Goal: Contribute content: Contribute content

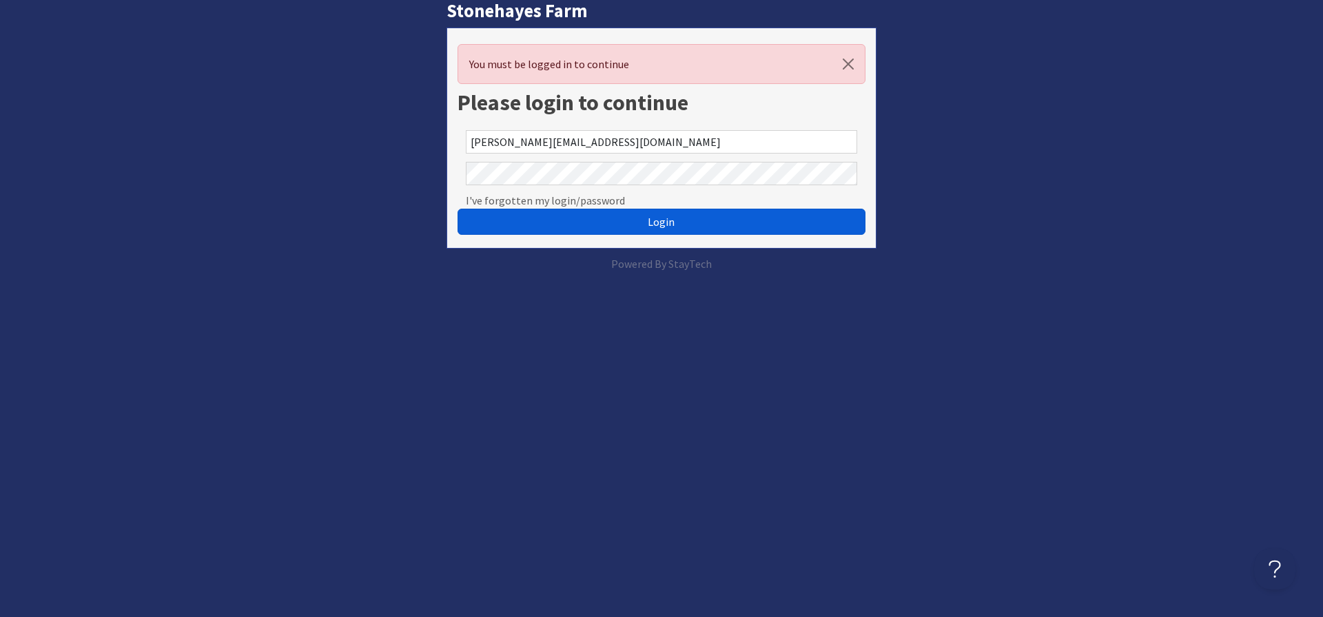
click at [632, 220] on button "Login" at bounding box center [661, 222] width 408 height 26
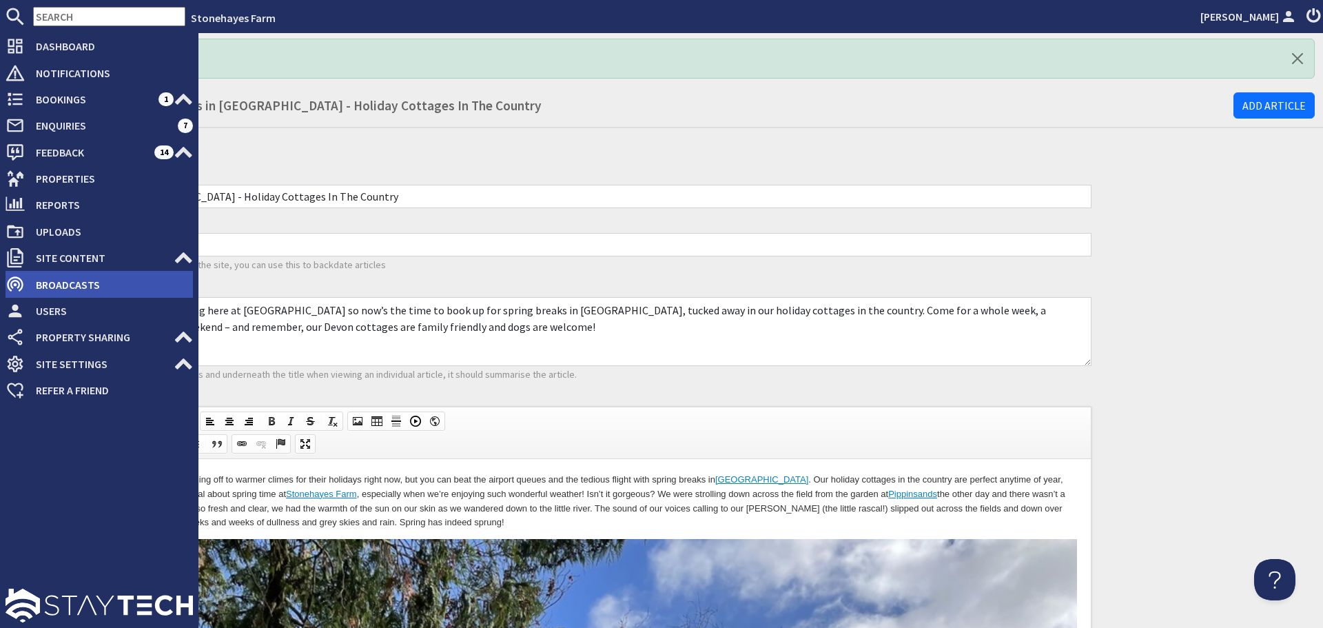
drag, startPoint x: 161, startPoint y: 267, endPoint x: 143, endPoint y: 278, distance: 21.3
click at [161, 267] on span "Site Content" at bounding box center [99, 258] width 149 height 22
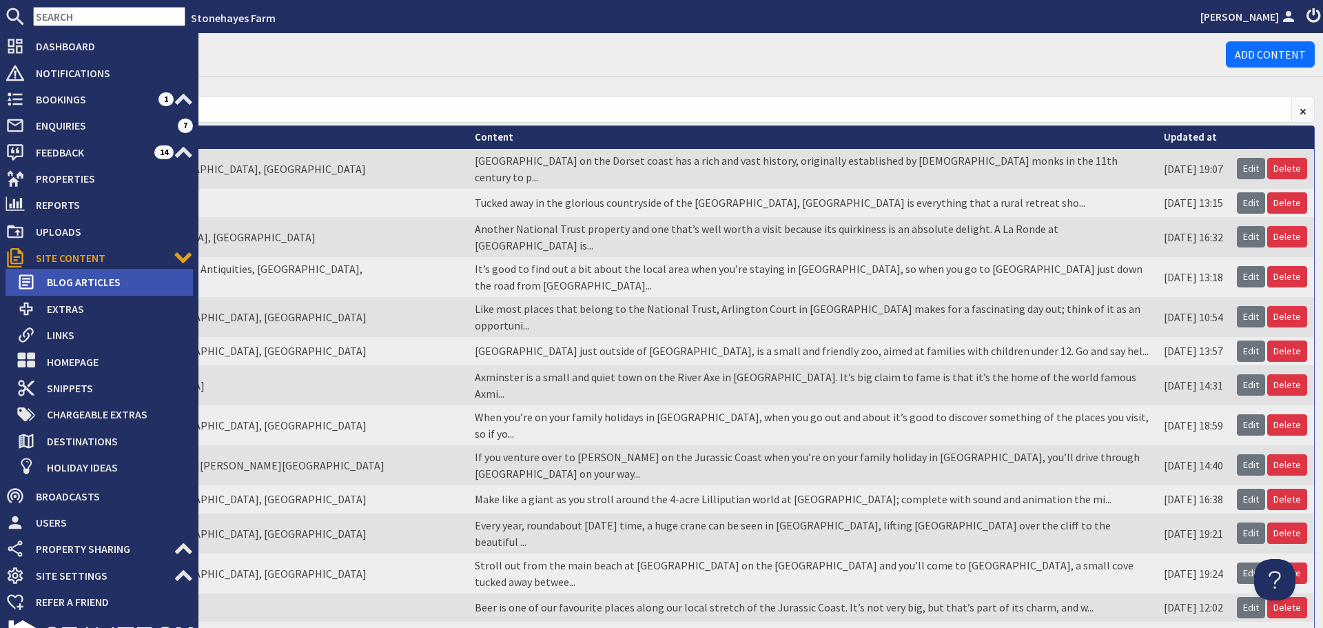
click at [140, 280] on span "Blog Articles" at bounding box center [114, 282] width 157 height 22
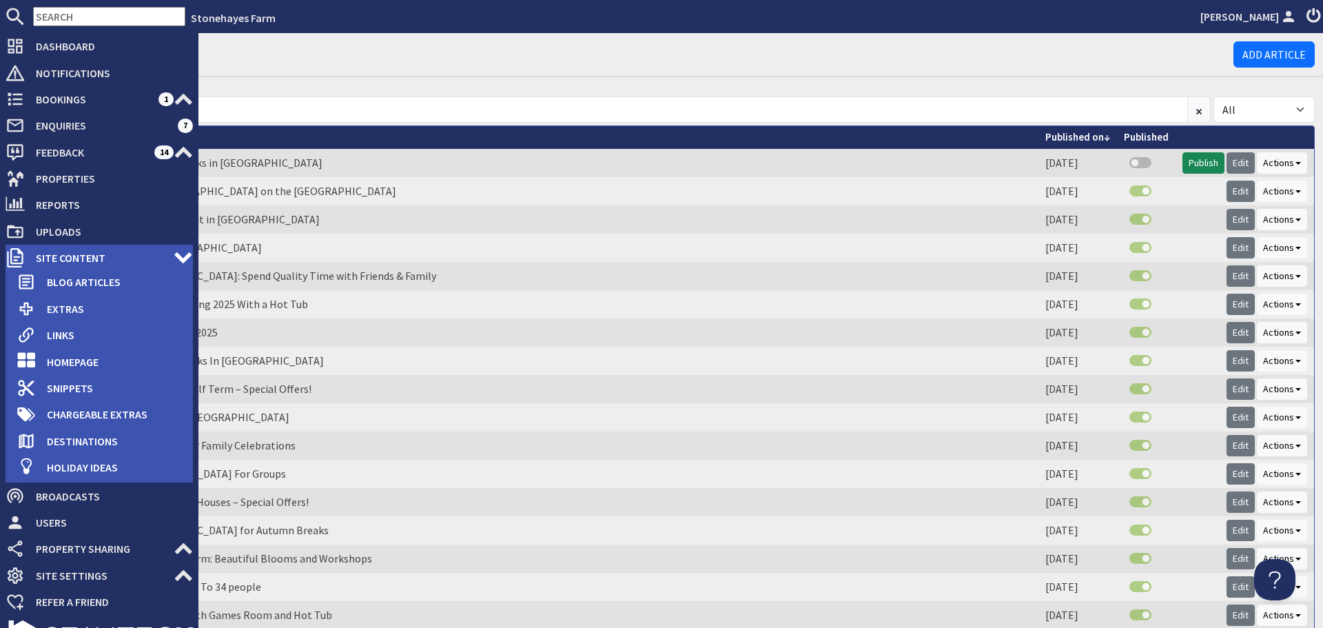
click at [34, 254] on span "Site Content" at bounding box center [99, 258] width 149 height 22
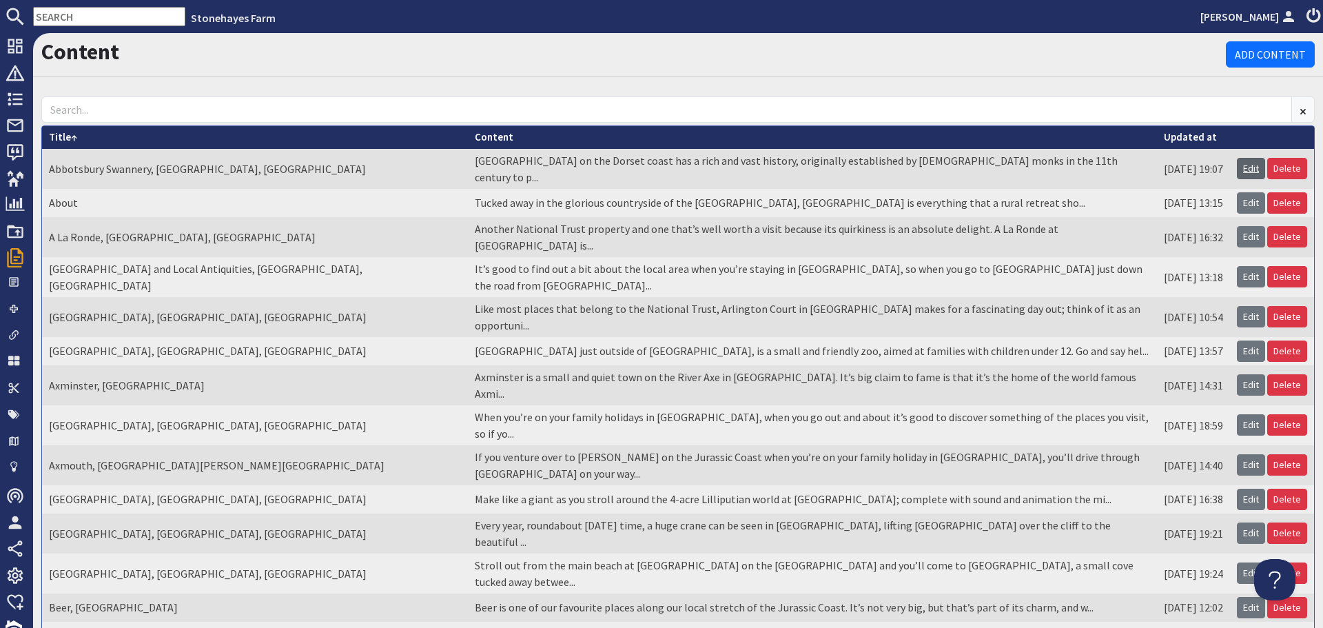
click at [1237, 165] on link "Edit" at bounding box center [1251, 168] width 28 height 21
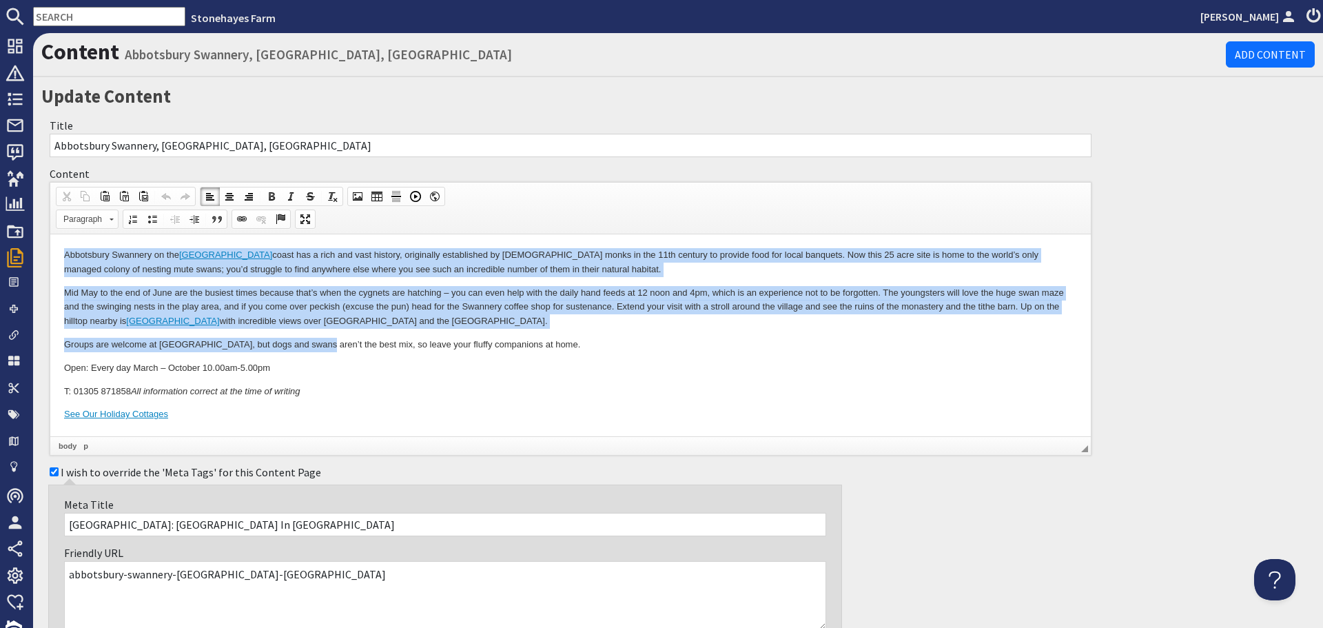
drag, startPoint x: 65, startPoint y: 254, endPoint x: 322, endPoint y: 350, distance: 274.5
click at [322, 350] on body "Abbotsbury Swannery on the Dorset coast has a rich and vast history, originally…" at bounding box center [570, 335] width 1013 height 174
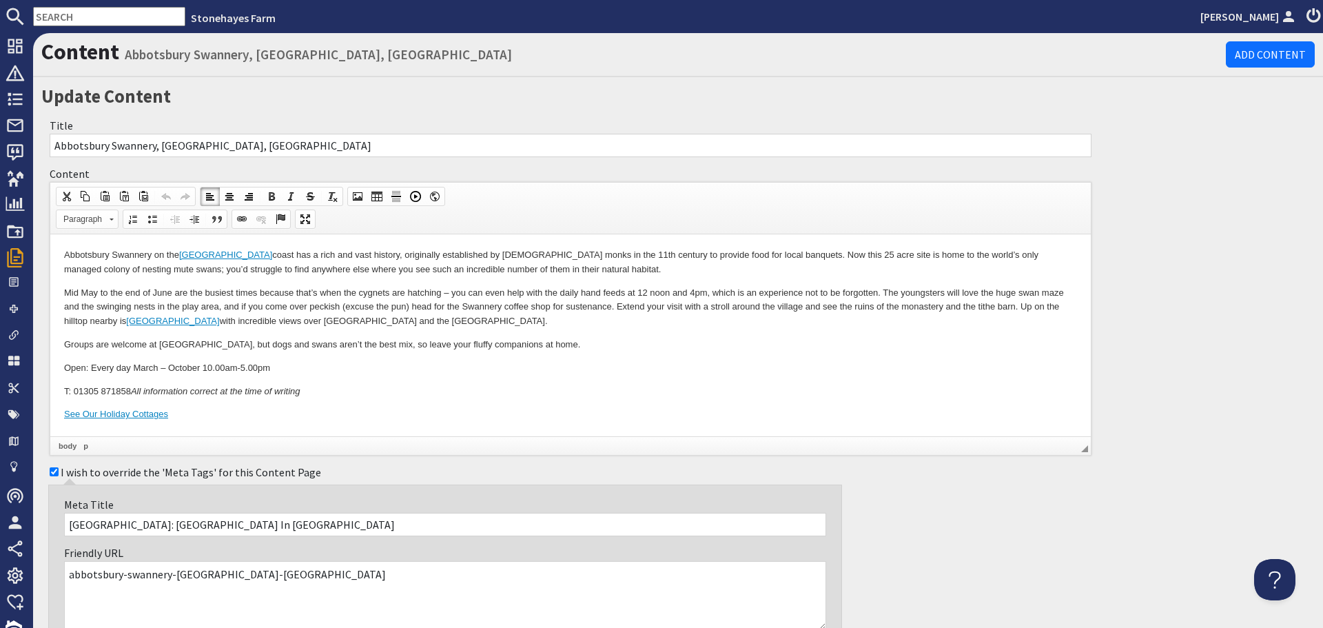
click at [432, 371] on p "Open: Every day March – October 10.00am-5.00pm" at bounding box center [570, 368] width 1013 height 14
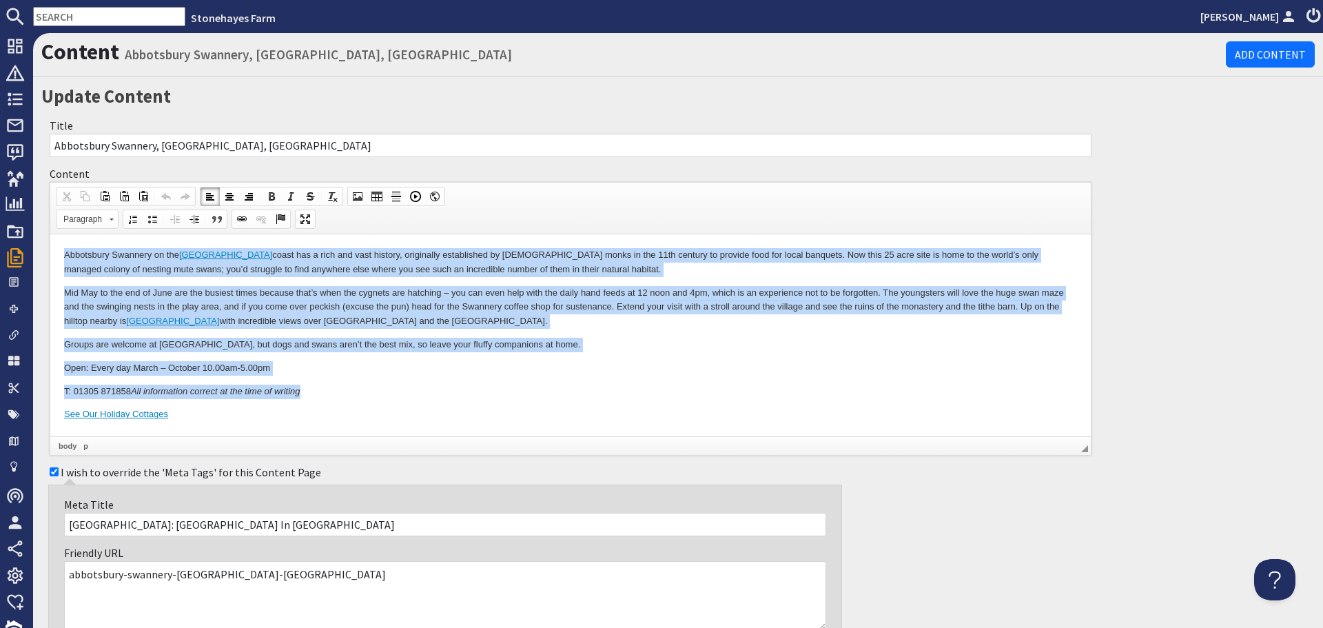
drag, startPoint x: 67, startPoint y: 254, endPoint x: 360, endPoint y: 395, distance: 325.1
click at [340, 394] on body "Abbotsbury Swannery on the Dorset coast has a rich and vast history, originally…" at bounding box center [570, 335] width 1013 height 174
copy body "Abbotsbury Swannery on the Dorset coast has a rich and vast history, originally…"
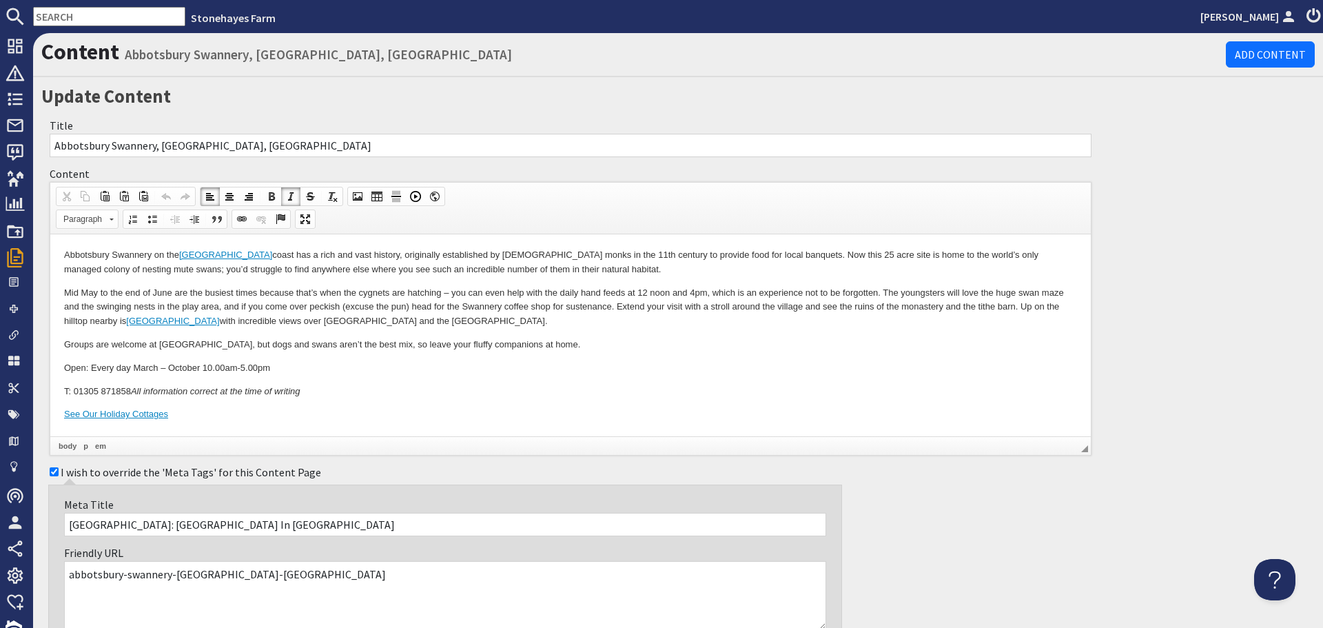
click at [457, 340] on p "Groups are welcome at Abbotsbury Swannery, but dogs and swans aren’t the best m…" at bounding box center [570, 345] width 1013 height 14
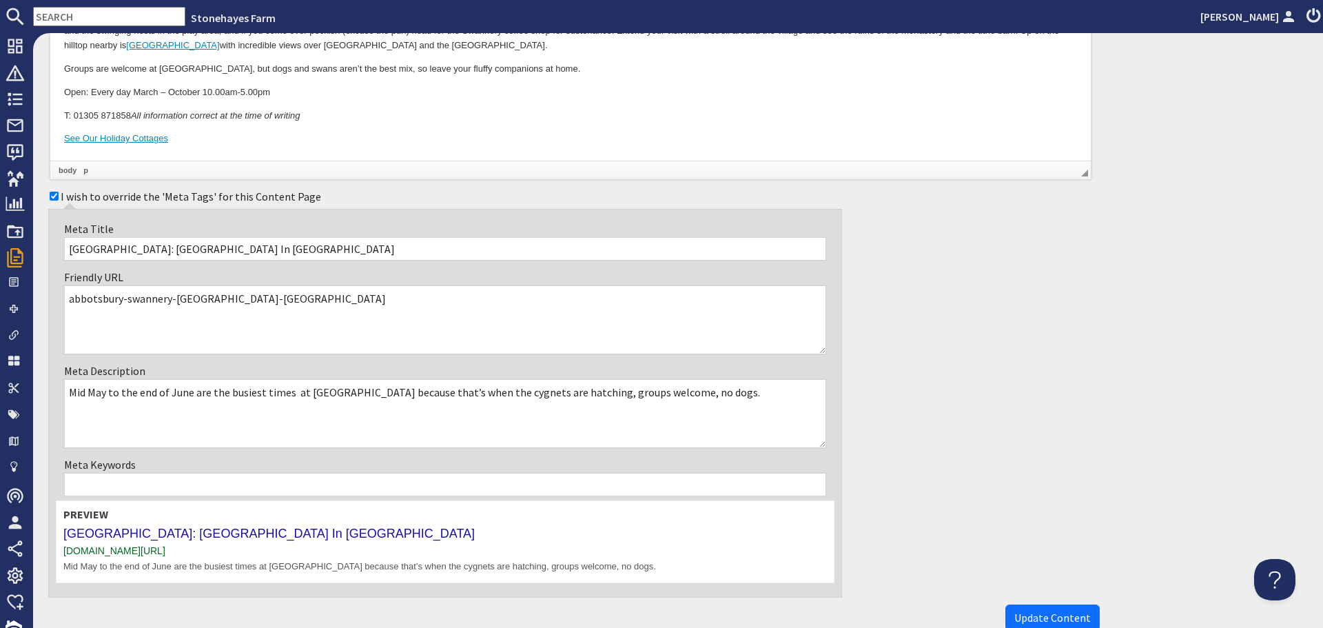
scroll to position [207, 0]
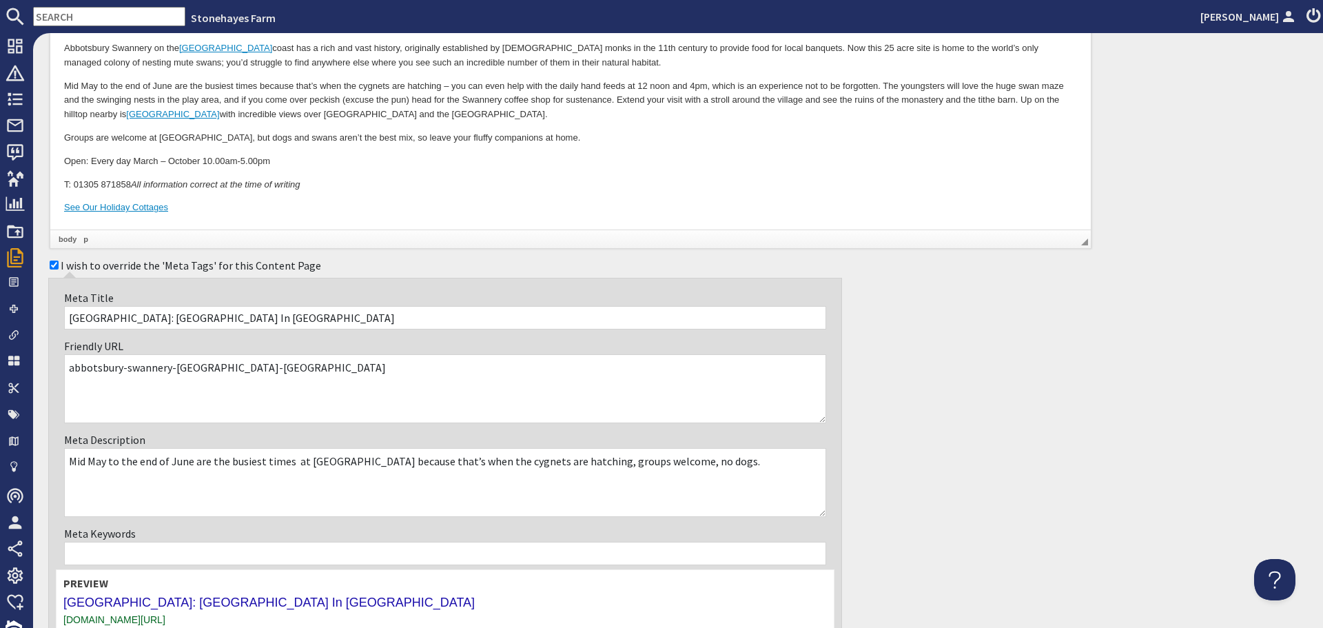
click at [67, 181] on p "T: 01305 871858 All information correct at the time of writing" at bounding box center [570, 185] width 1013 height 14
click at [64, 183] on p "T: 01305 871858 All information correct at the time of writing" at bounding box center [570, 185] width 1013 height 14
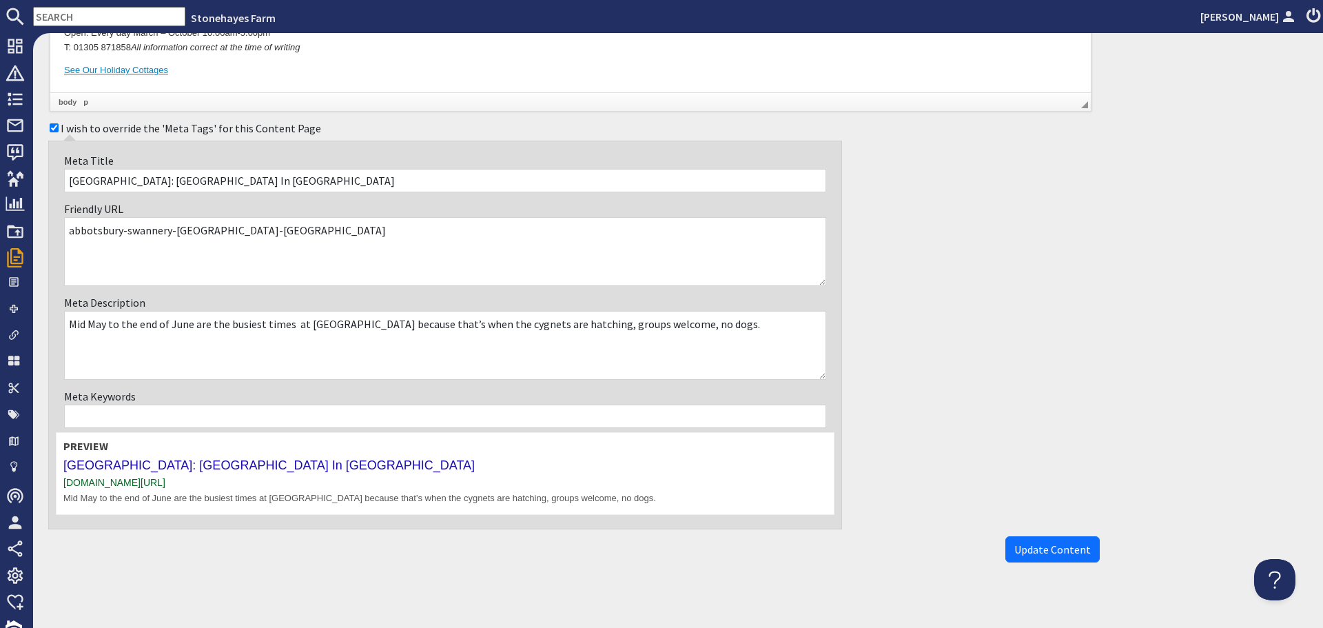
scroll to position [345, 0]
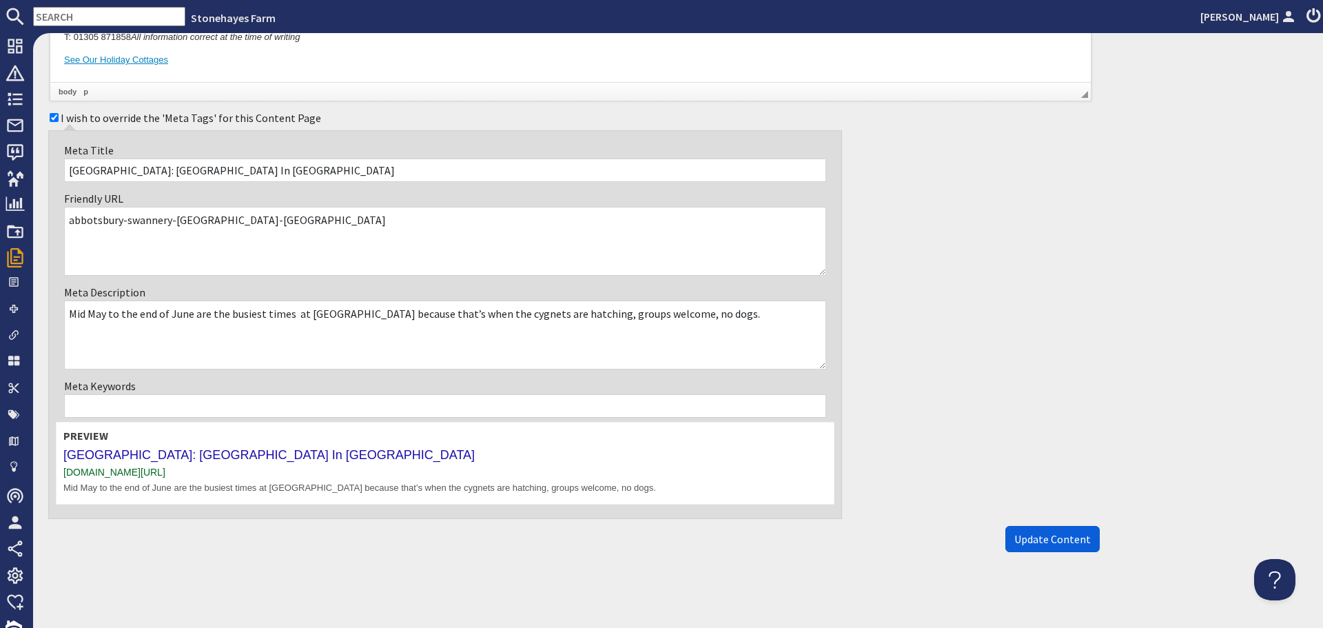
click at [1037, 541] on span "Update Content" at bounding box center [1052, 539] width 76 height 14
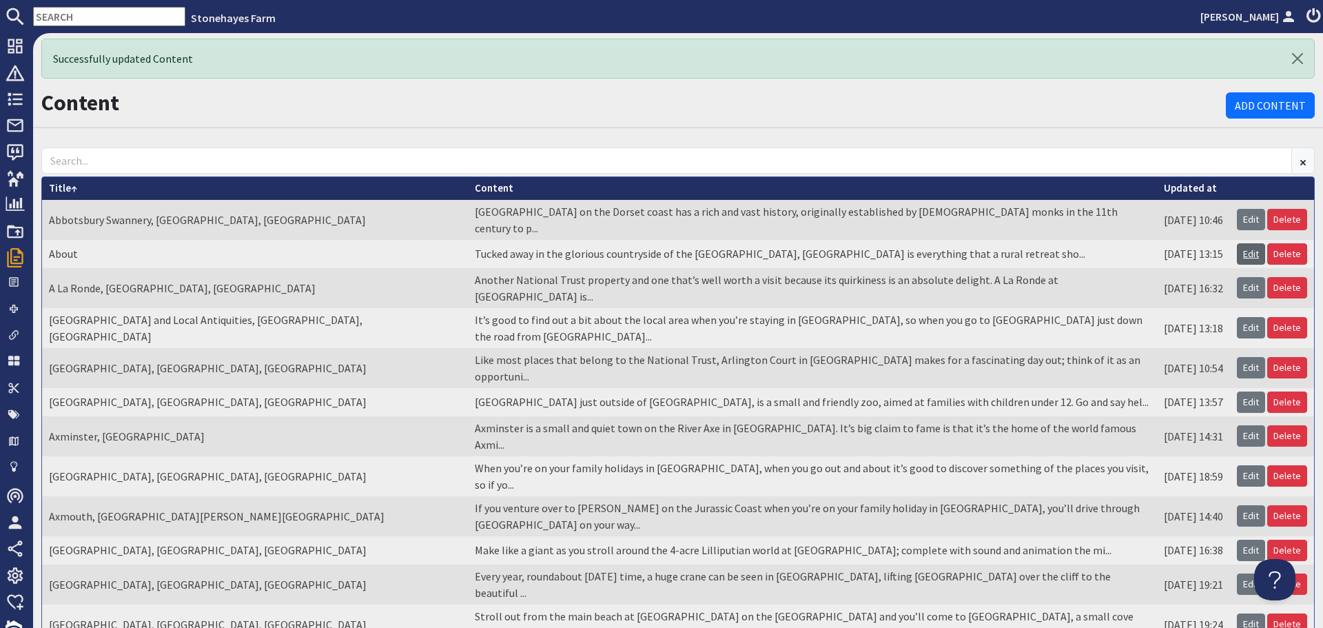
click at [1245, 243] on link "Edit" at bounding box center [1251, 253] width 28 height 21
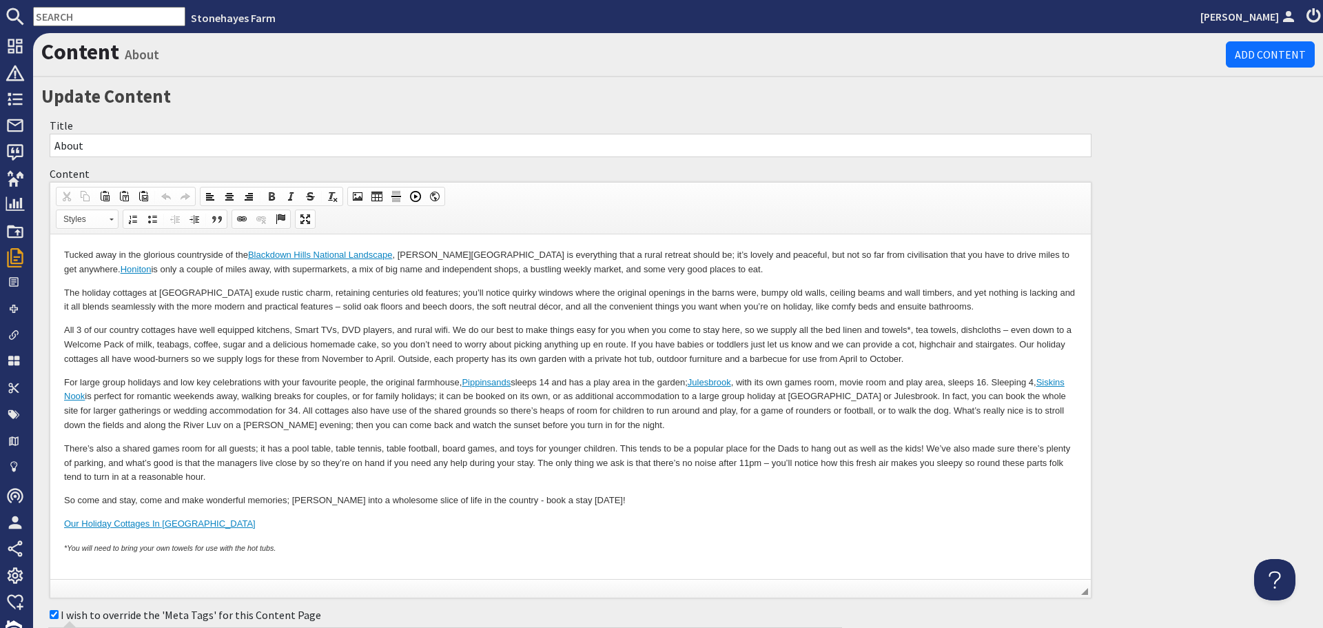
click at [599, 270] on p "Tucked away in the glorious countryside of the Blackdown Hills National Landsca…" at bounding box center [570, 262] width 1013 height 29
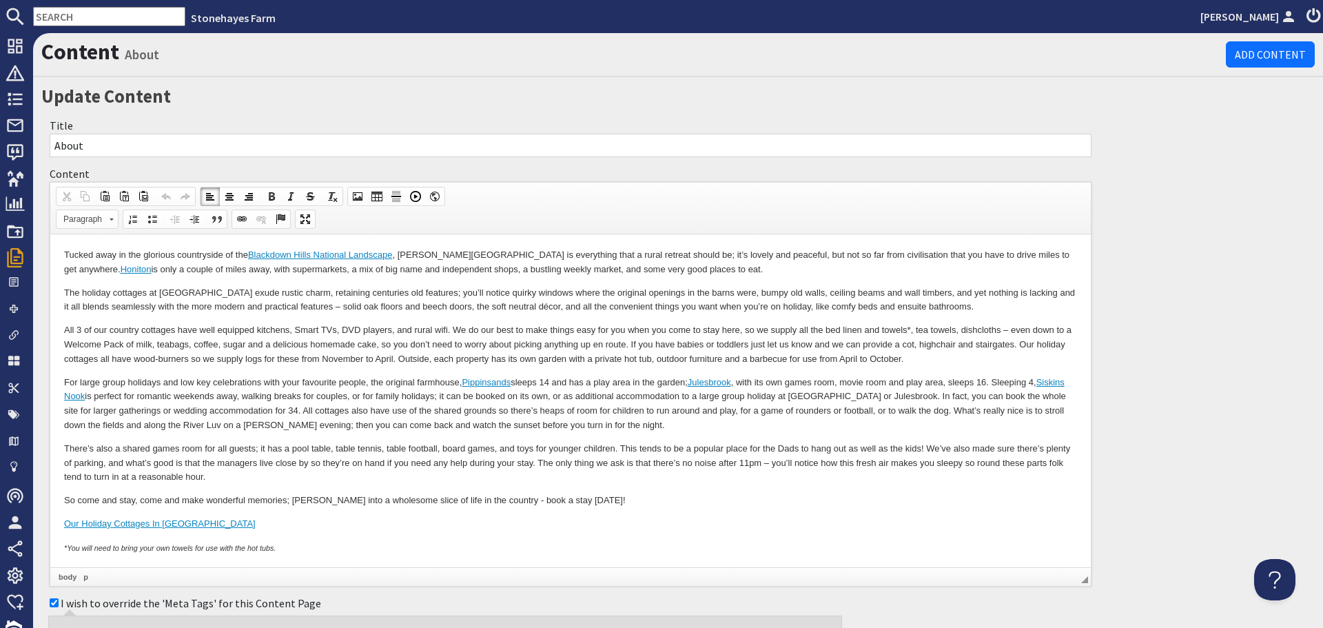
click at [619, 270] on p "Tucked away in the glorious countryside of the Blackdown Hills National Landsca…" at bounding box center [570, 262] width 1013 height 29
click at [396, 330] on p "All 3 of our country cottages have well equipped kitchens, Smart TVs, DVD playe…" at bounding box center [570, 344] width 1013 height 43
drag, startPoint x: 927, startPoint y: 395, endPoint x: 823, endPoint y: 392, distance: 103.4
click at [823, 392] on p "For large group holidays and low key celebrations with your favourite people, t…" at bounding box center [570, 403] width 1013 height 57
click at [860, 395] on p "For large group holidays and low key celebrations with your favourite people, t…" at bounding box center [570, 403] width 1013 height 57
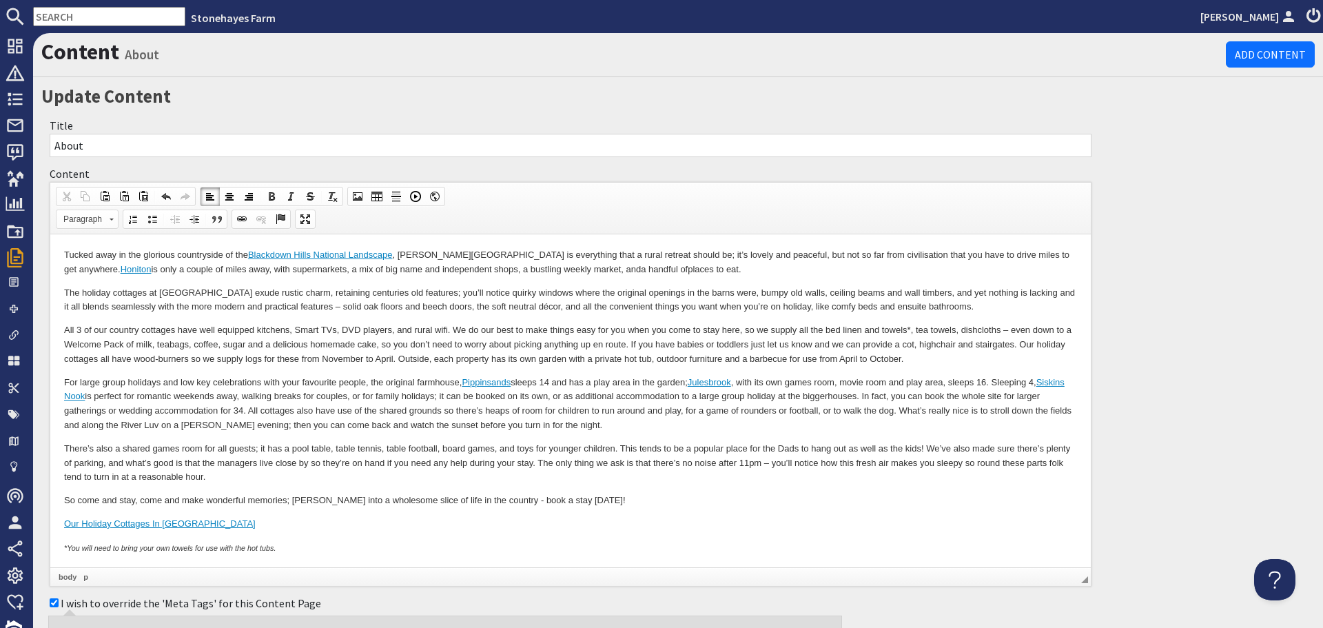
click at [271, 411] on p "For large group holidays and low key celebrations with your favourite people, t…" at bounding box center [570, 403] width 1013 height 57
click at [435, 411] on p "For large group holidays and low key celebrations with your favourite people, t…" at bounding box center [570, 403] width 1013 height 57
drag, startPoint x: 435, startPoint y: 409, endPoint x: 410, endPoint y: 409, distance: 24.8
click at [410, 409] on p "For large group holidays and low key celebrations with your favourite people, t…" at bounding box center [570, 403] width 1013 height 57
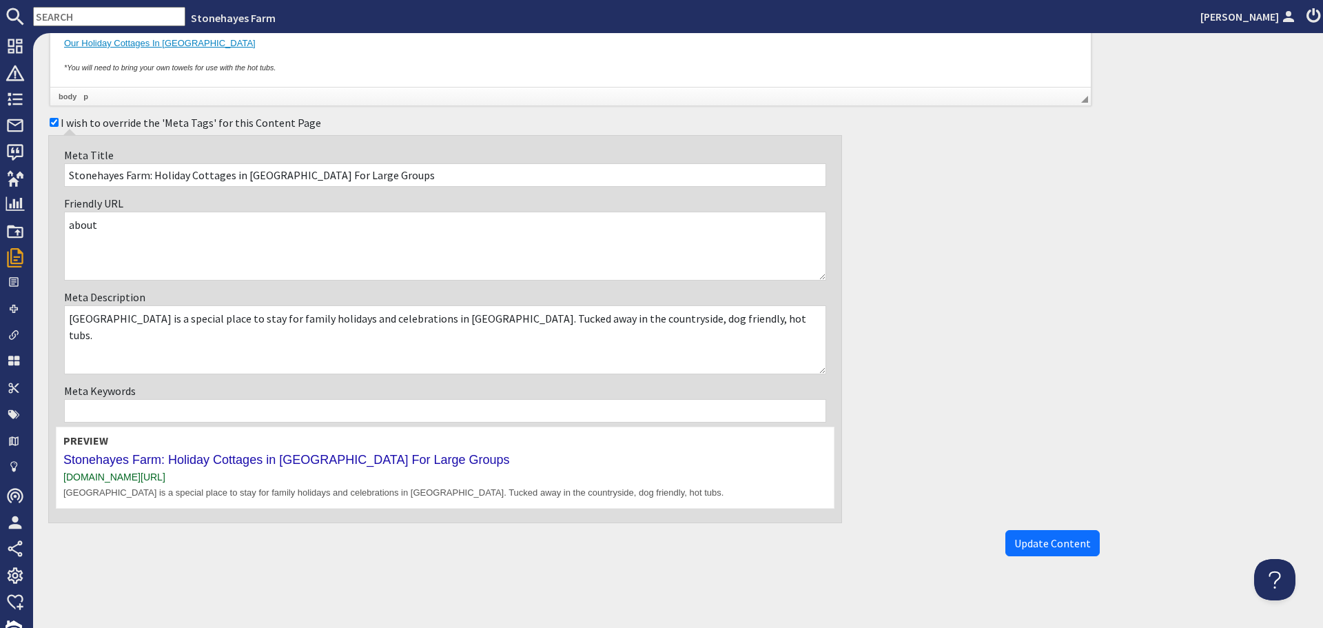
scroll to position [484, 0]
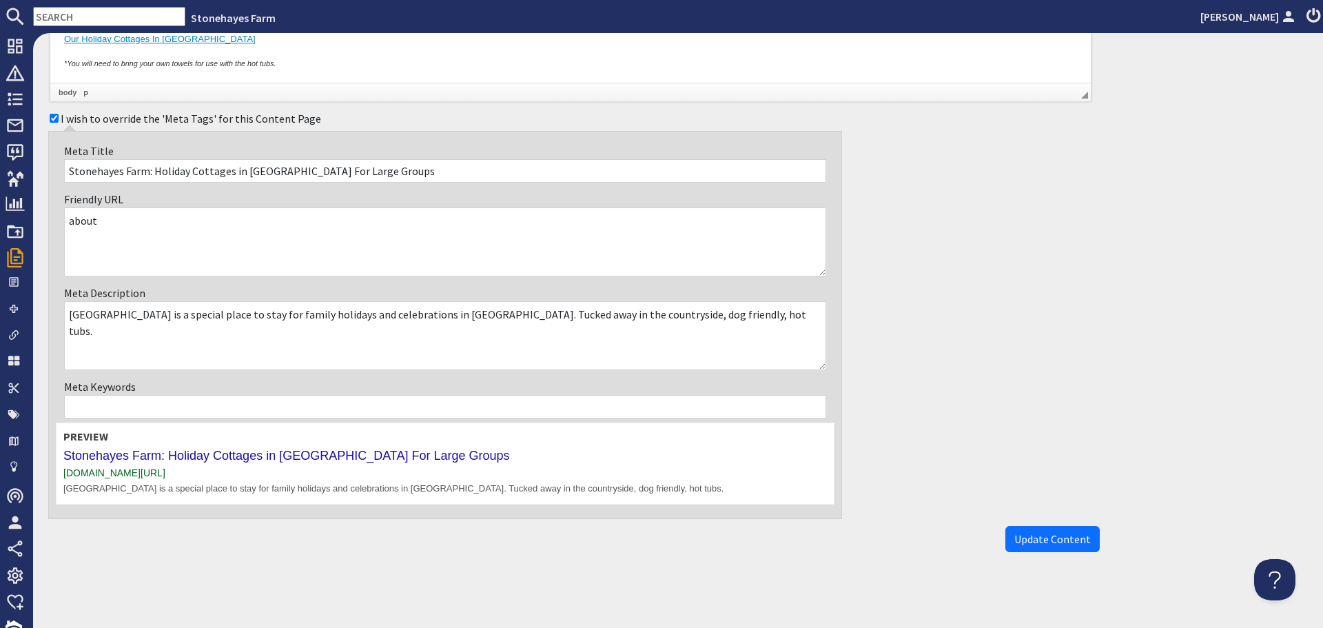
click at [1028, 537] on span "Update Content" at bounding box center [1052, 539] width 76 height 14
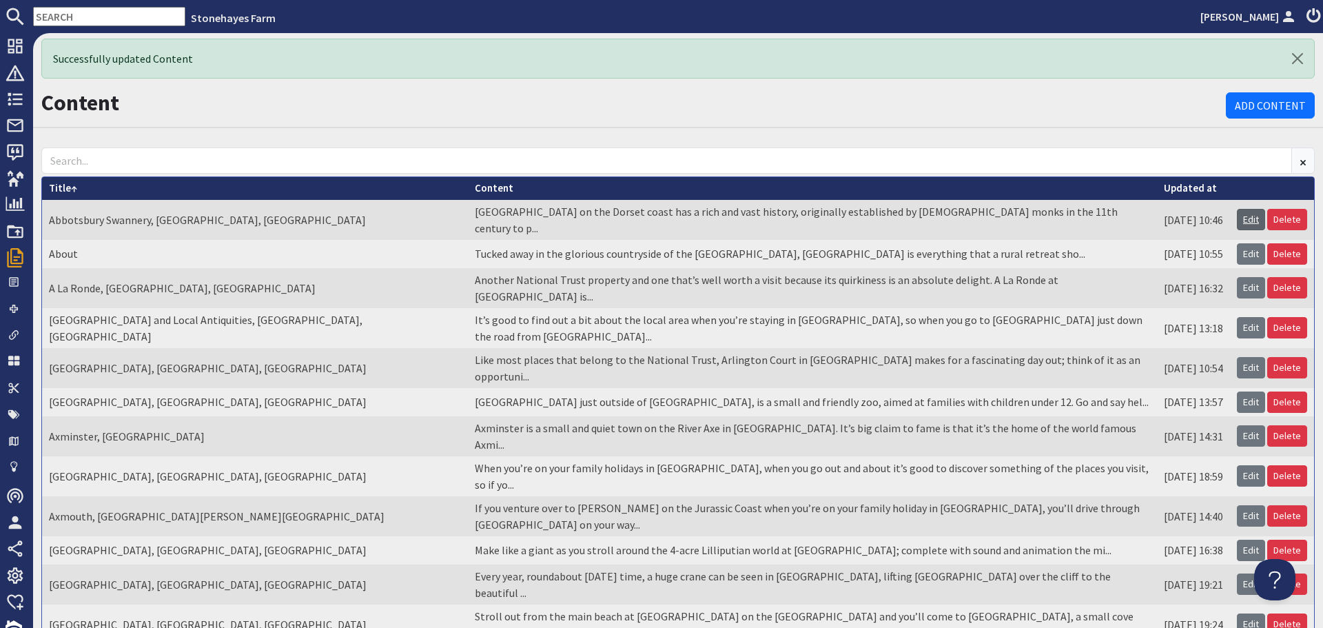
click at [1241, 212] on link "Edit" at bounding box center [1251, 219] width 28 height 21
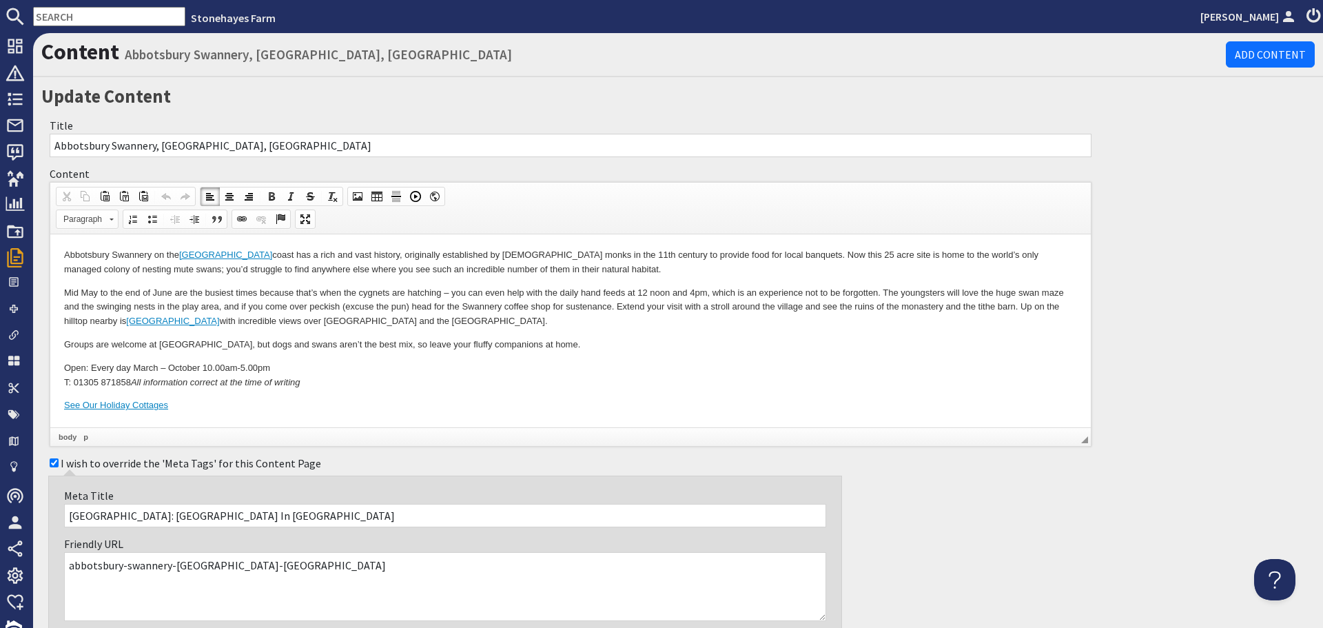
click at [284, 269] on p "Abbotsbury Swannery on the Dorset coast has a rich and vast history, originally…" at bounding box center [570, 262] width 1013 height 29
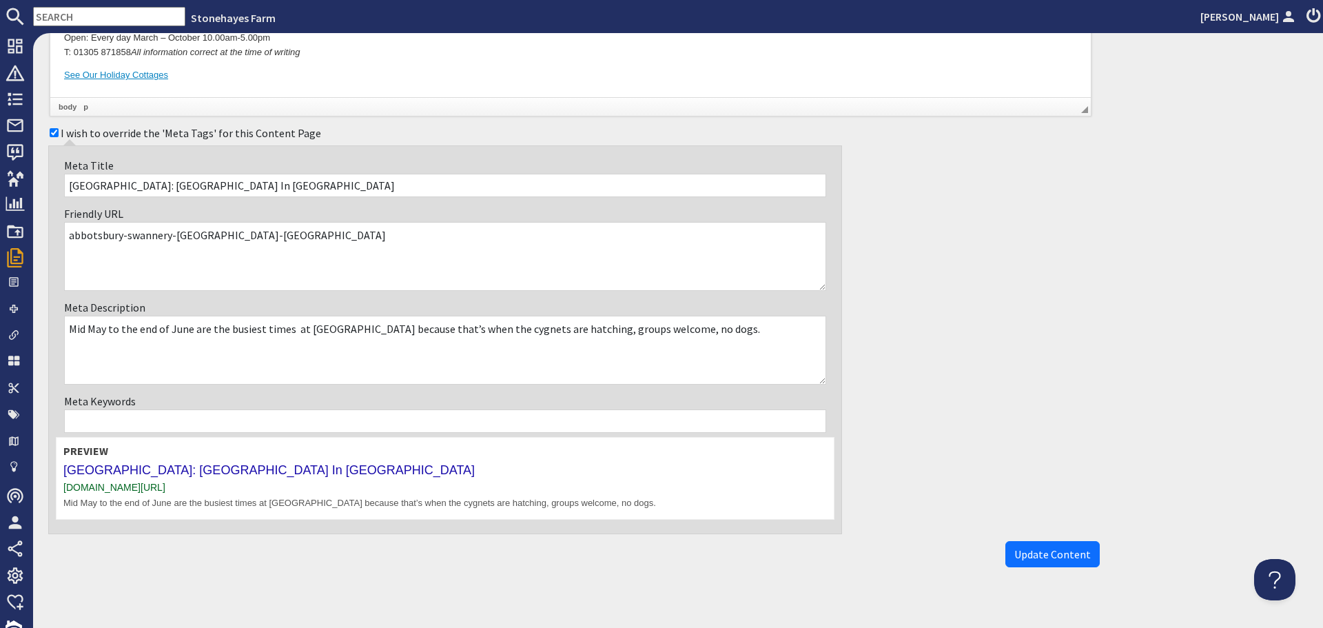
scroll to position [345, 0]
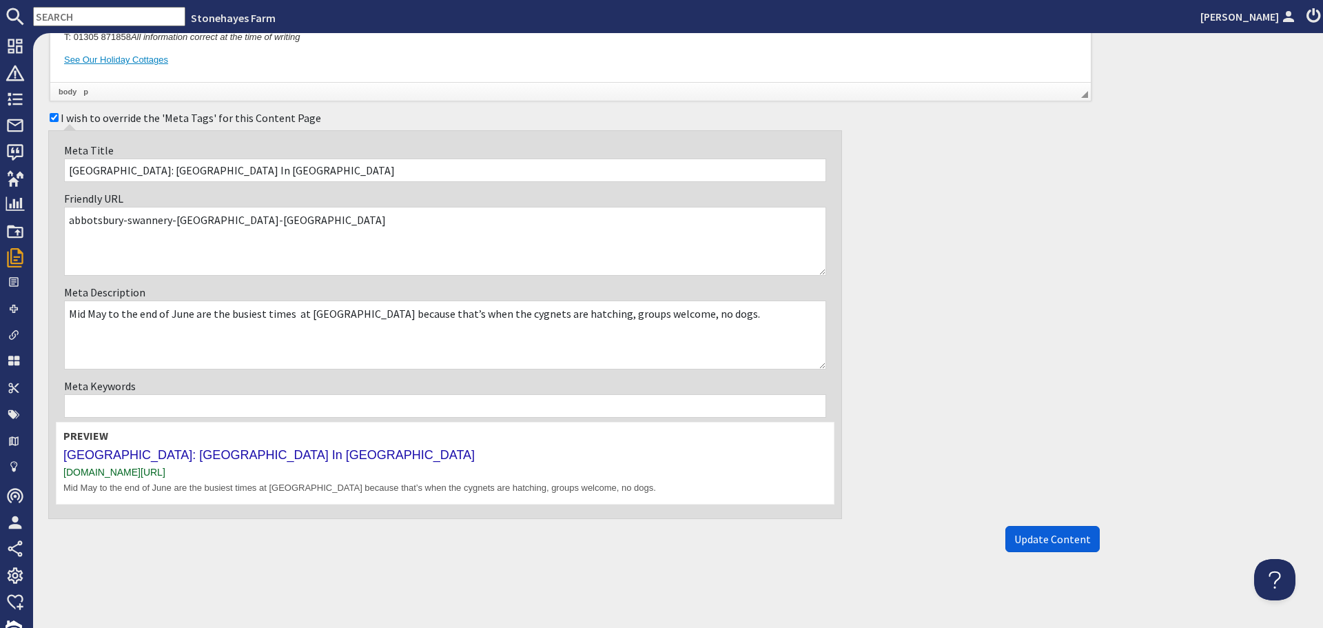
click at [1014, 533] on span "Update Content" at bounding box center [1052, 539] width 76 height 14
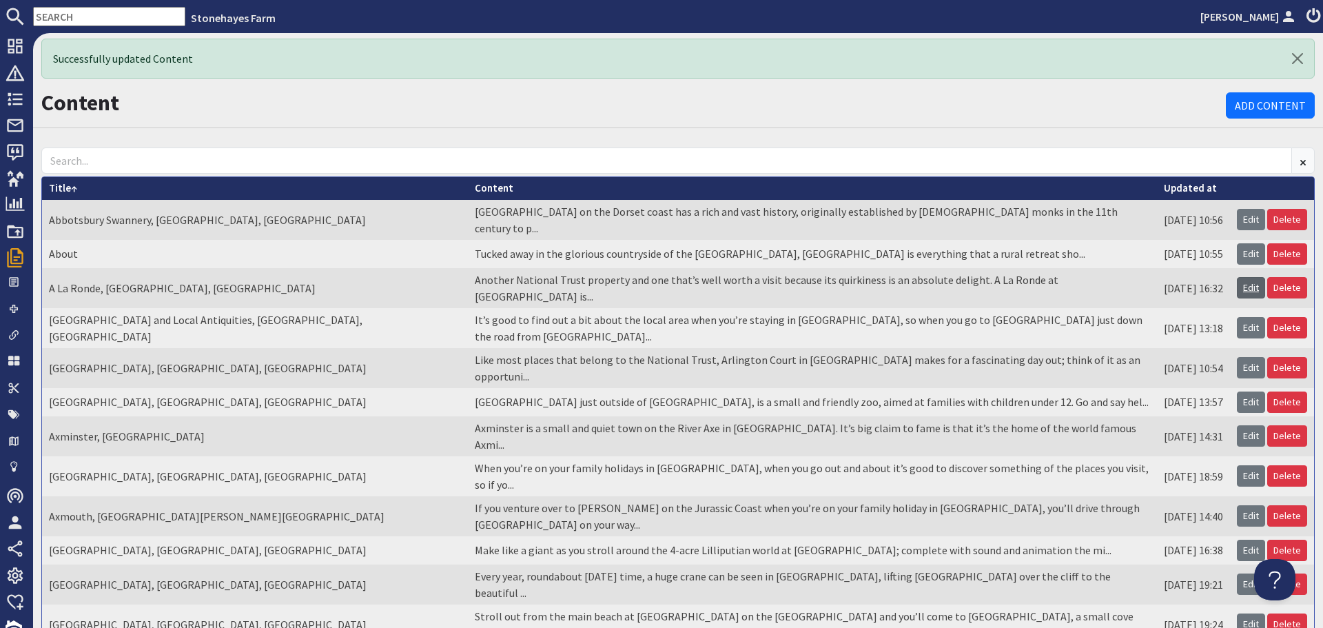
click at [1239, 277] on link "Edit" at bounding box center [1251, 287] width 28 height 21
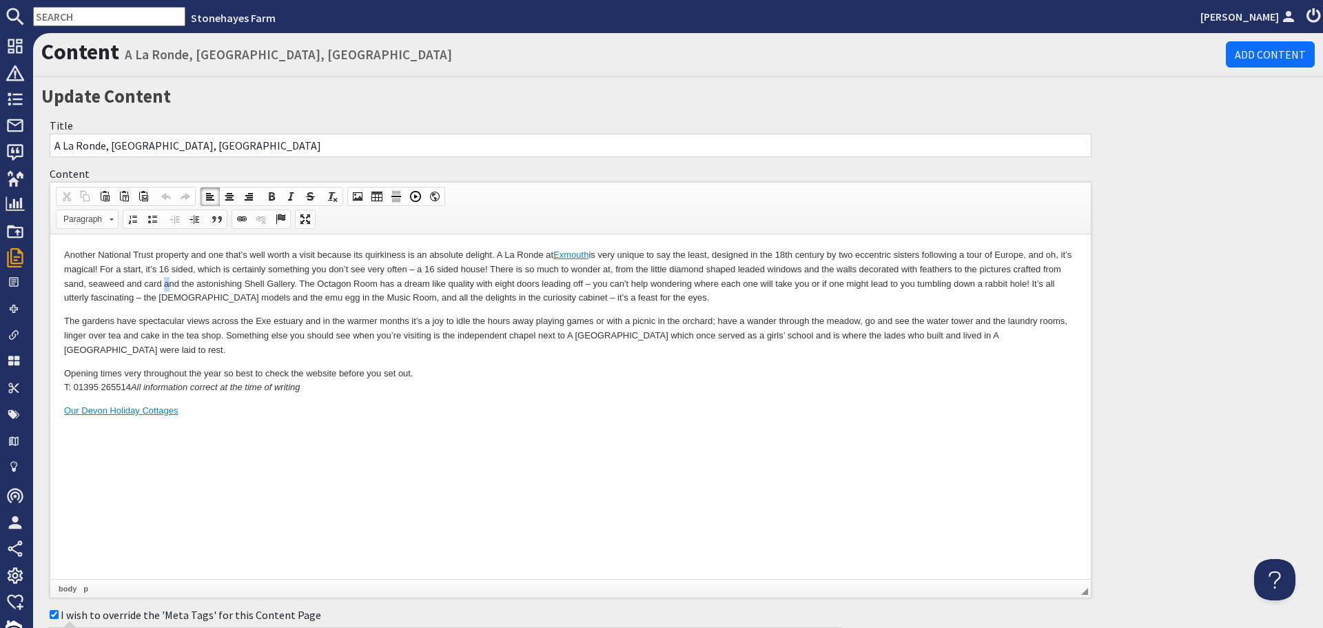
click at [186, 285] on p "Another National Trust property and one that’s well worth a visit because its q…" at bounding box center [570, 276] width 1013 height 57
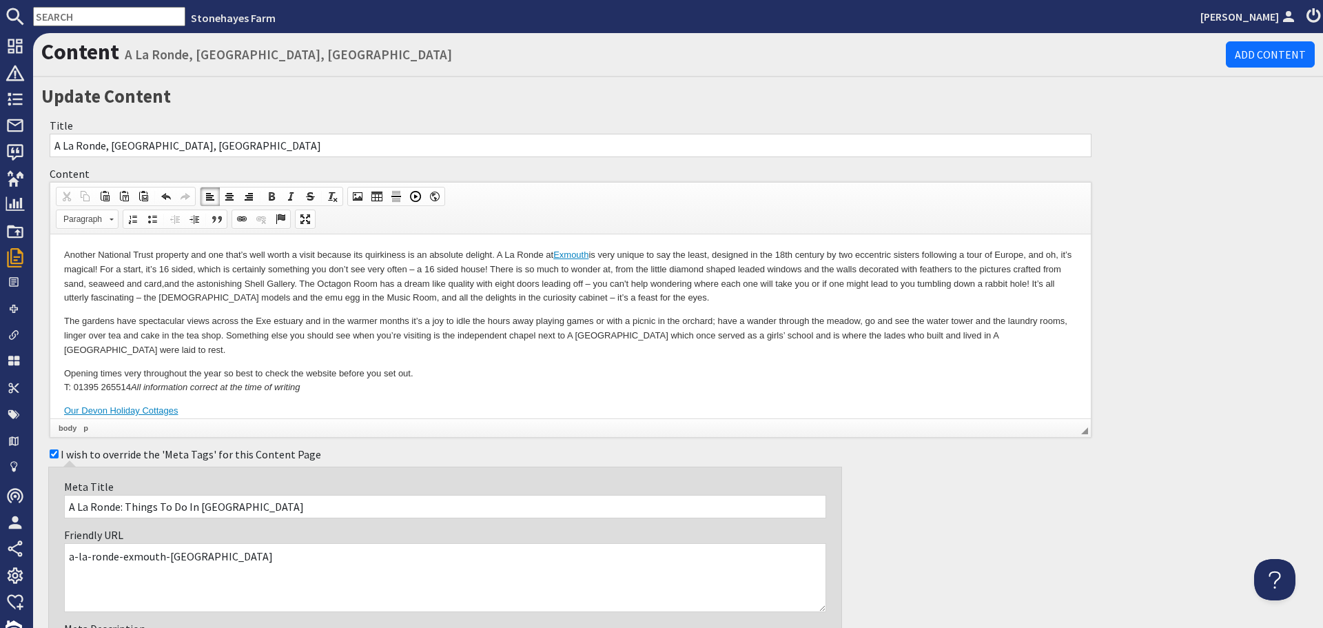
click at [842, 337] on p "The gardens have spectacular views across the Exe estuary and in the warmer mon…" at bounding box center [570, 335] width 1013 height 43
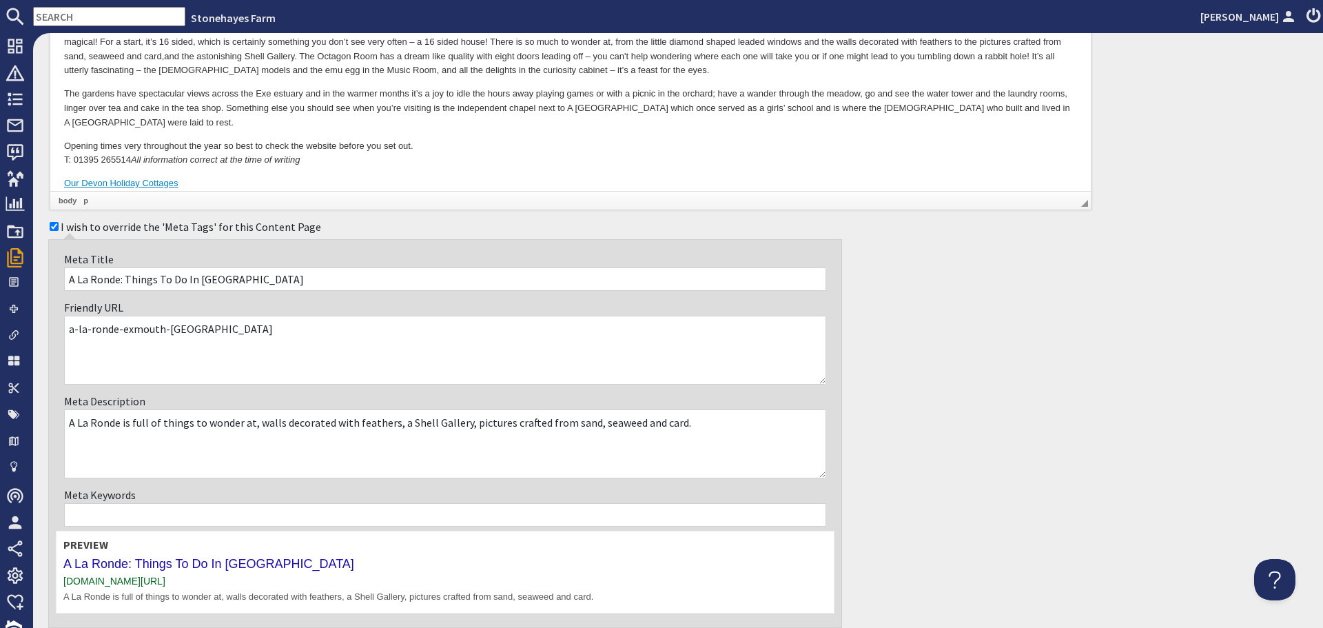
scroll to position [276, 0]
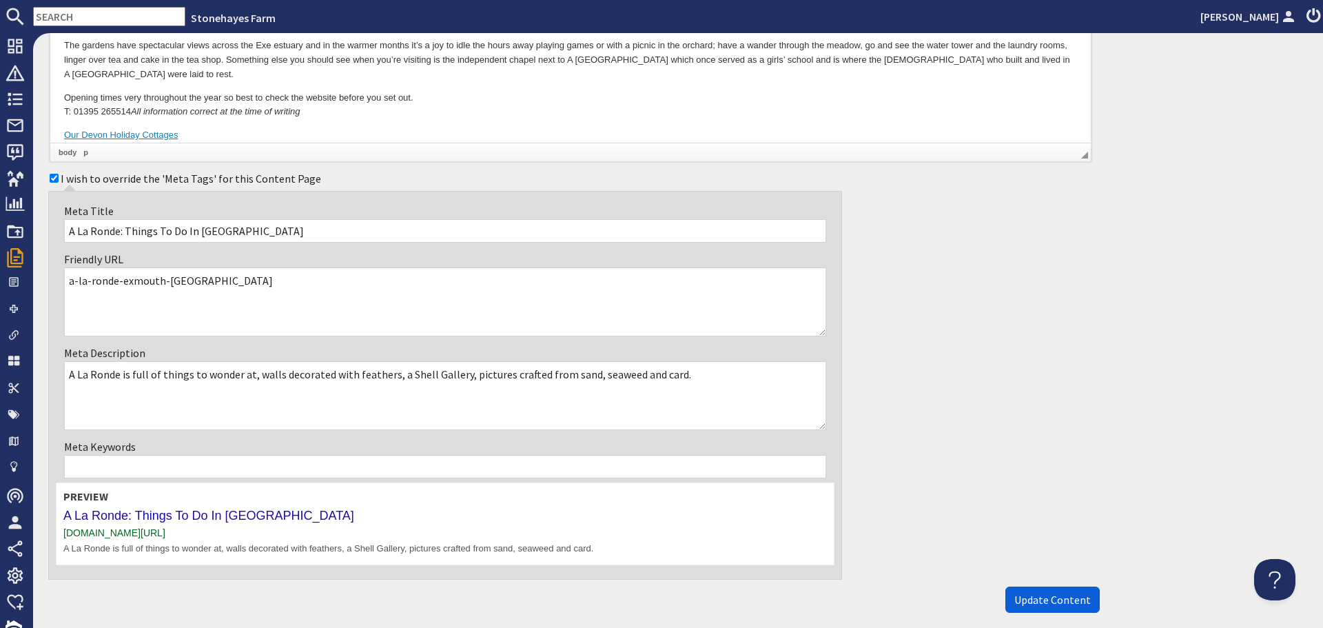
click at [1017, 604] on span "Update Content" at bounding box center [1052, 599] width 76 height 14
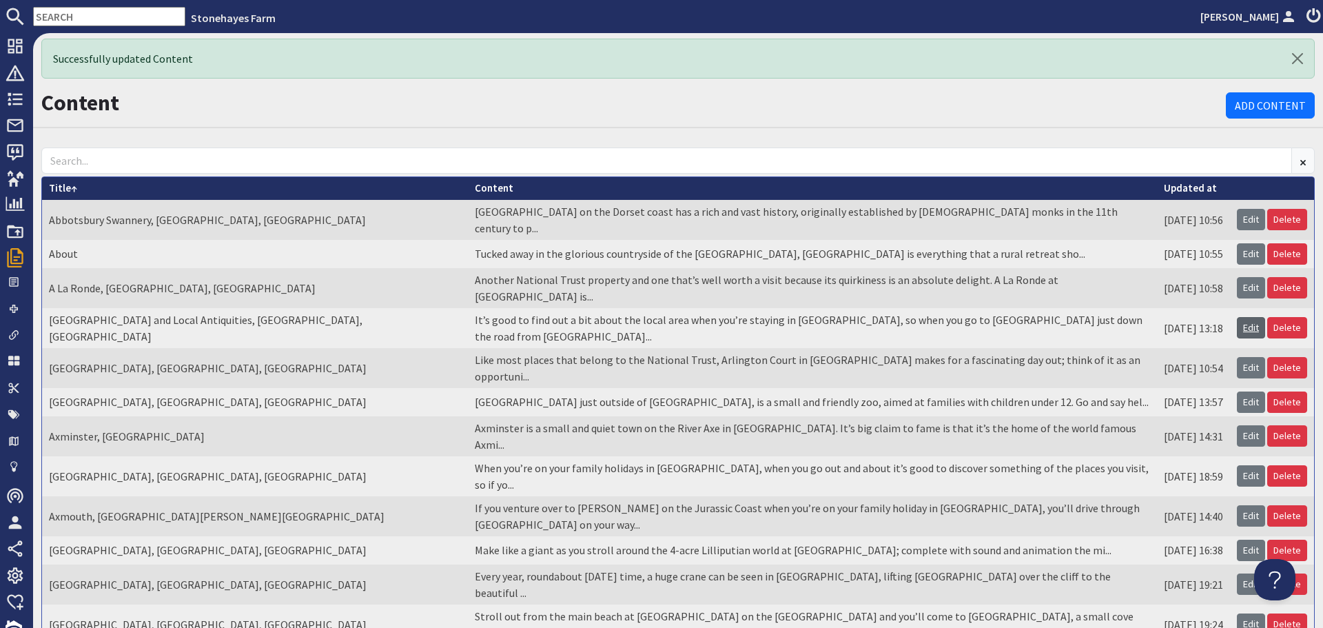
click at [1237, 317] on link "Edit" at bounding box center [1251, 327] width 28 height 21
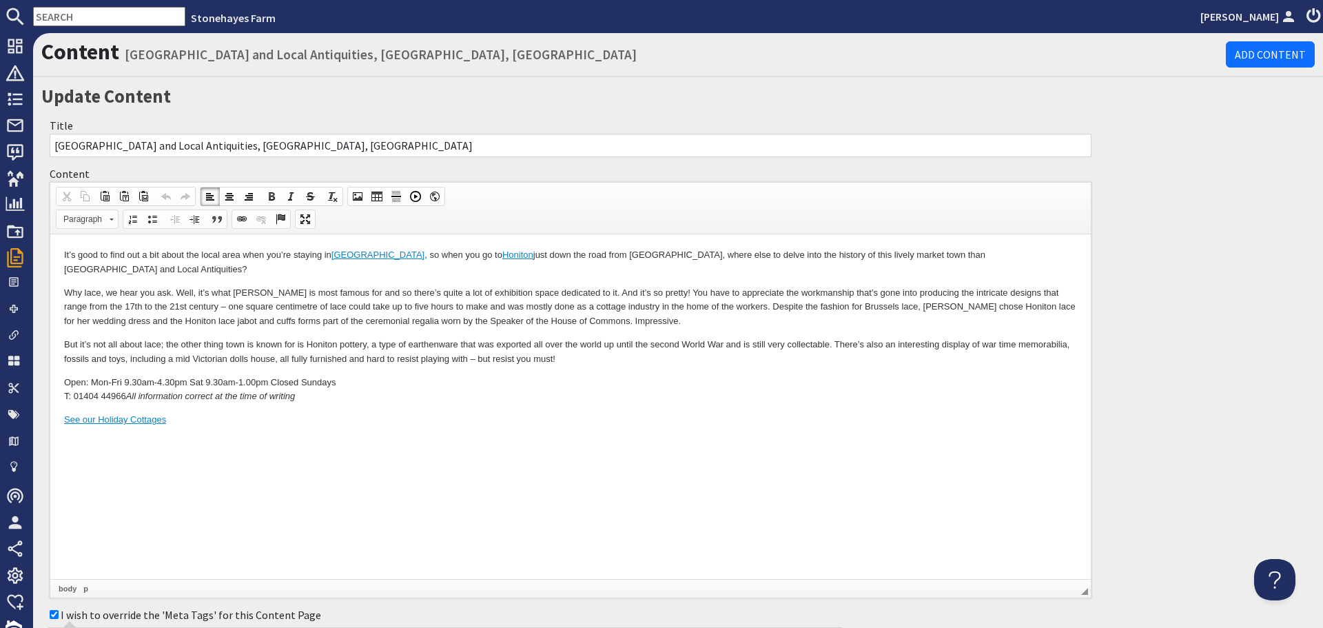
click at [152, 322] on p "Why lace, we hear you ask. Well, it’s what Honiton is most famous for and so th…" at bounding box center [570, 307] width 1013 height 43
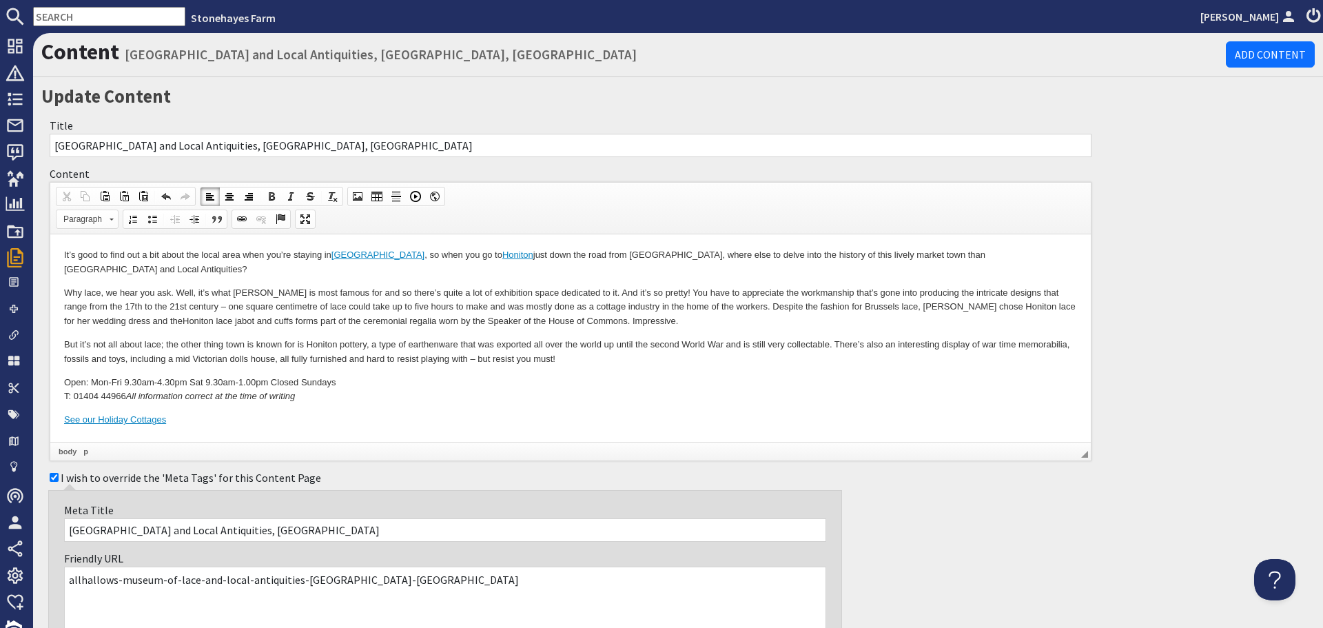
click at [224, 343] on p "But it’s not all about lace; the other thing town is known for is Honiton potte…" at bounding box center [570, 352] width 1013 height 29
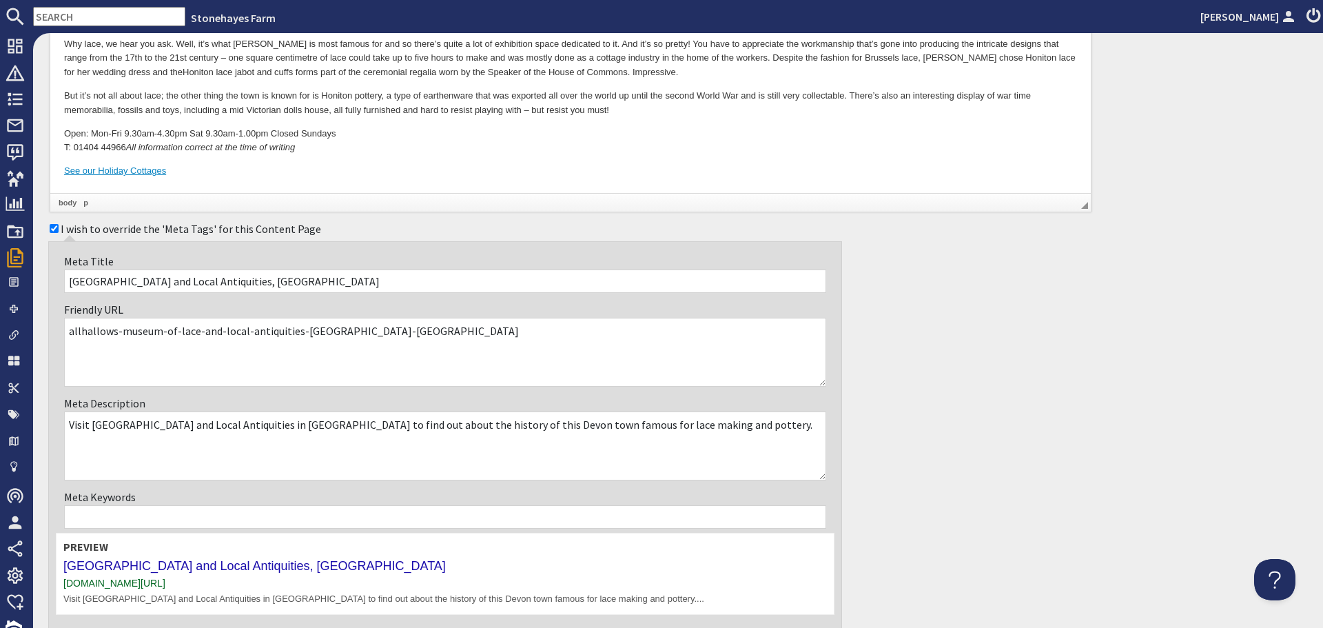
scroll to position [276, 0]
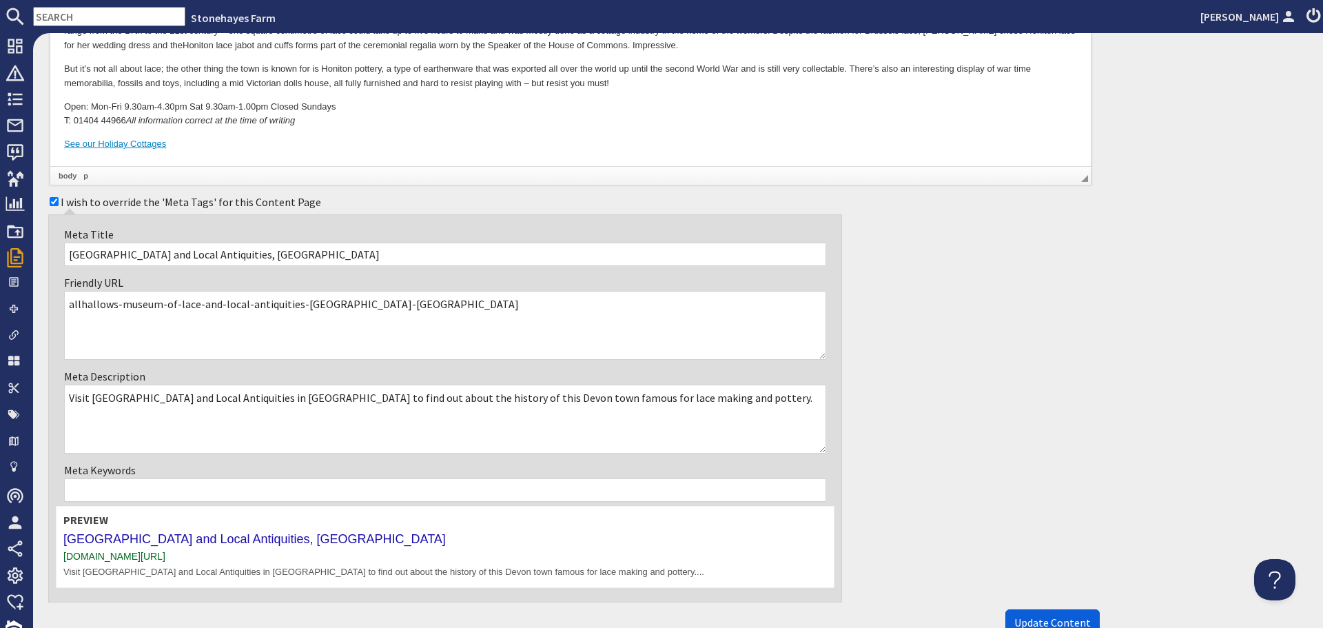
click at [1041, 618] on span "Update Content" at bounding box center [1052, 622] width 76 height 14
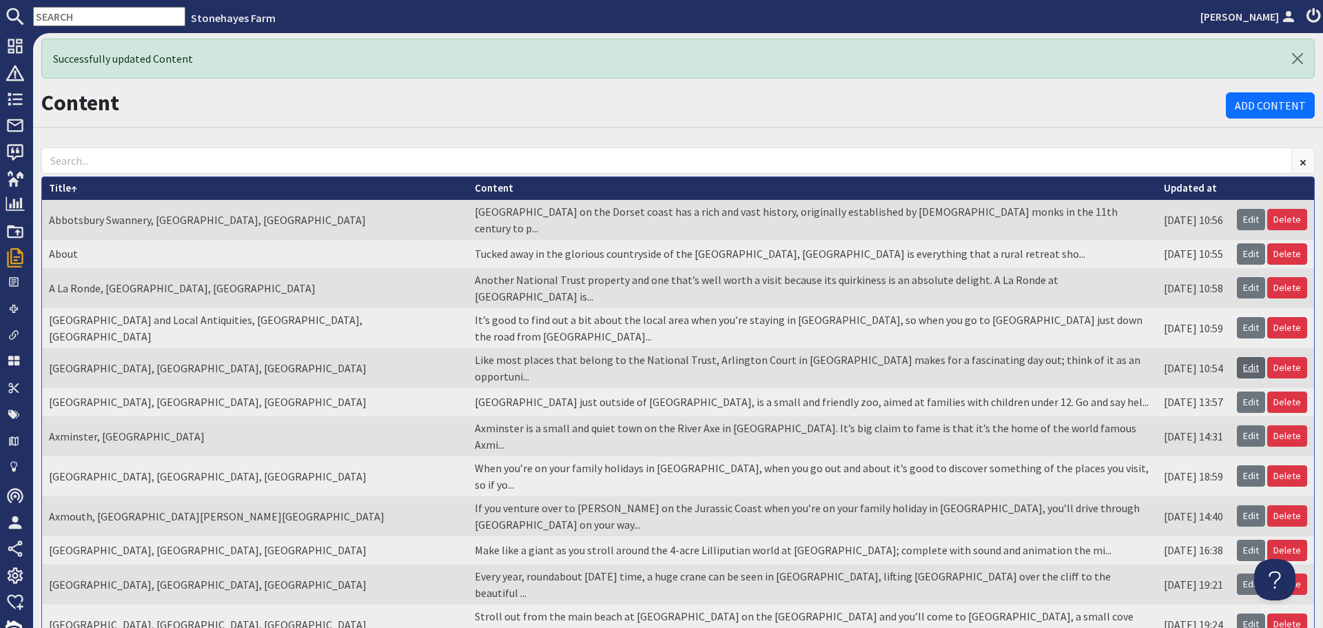
click at [1237, 357] on link "Edit" at bounding box center [1251, 367] width 28 height 21
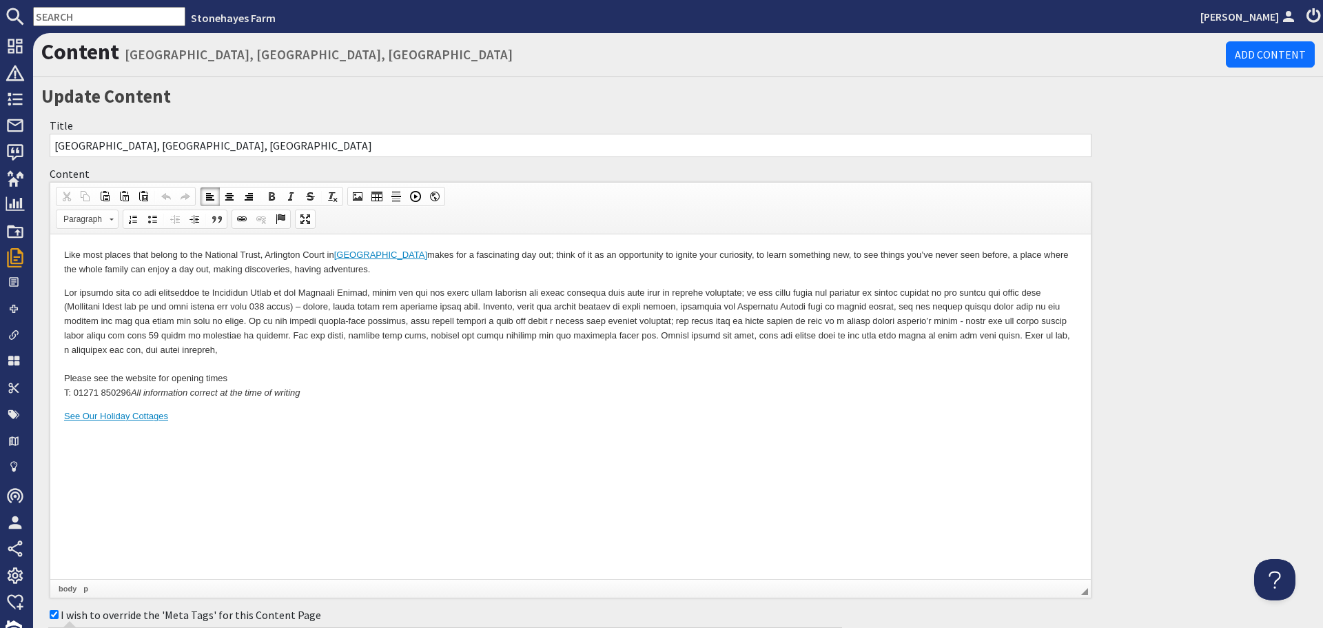
click at [169, 267] on p "Like most places that belong to the National Trust, Arlington Court in Devon ma…" at bounding box center [570, 262] width 1013 height 29
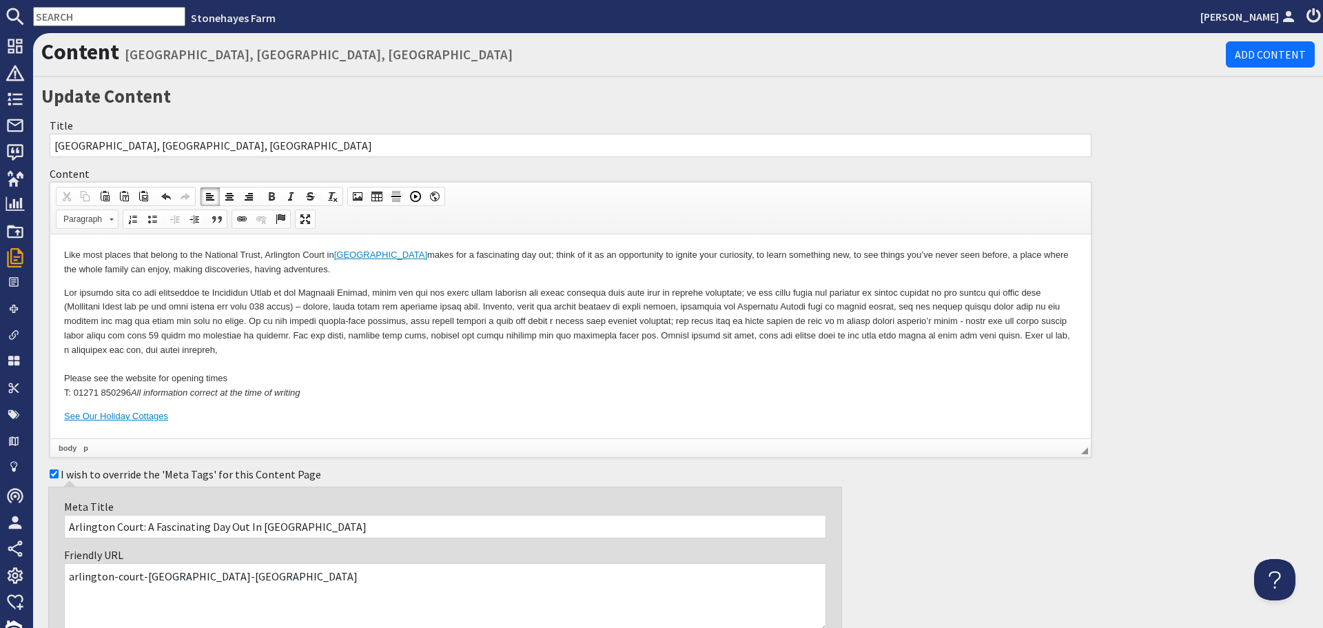
click at [1022, 256] on p "Like most places that belong to the National Trust, Arlington Court in Devon ma…" at bounding box center [570, 262] width 1013 height 29
click at [606, 320] on p "Please see the website for opening times T: 01271 850296 All information correc…" at bounding box center [570, 343] width 1013 height 114
click at [315, 321] on p "Please see the website for opening times T: 01271 850296 All information correc…" at bounding box center [570, 343] width 1013 height 114
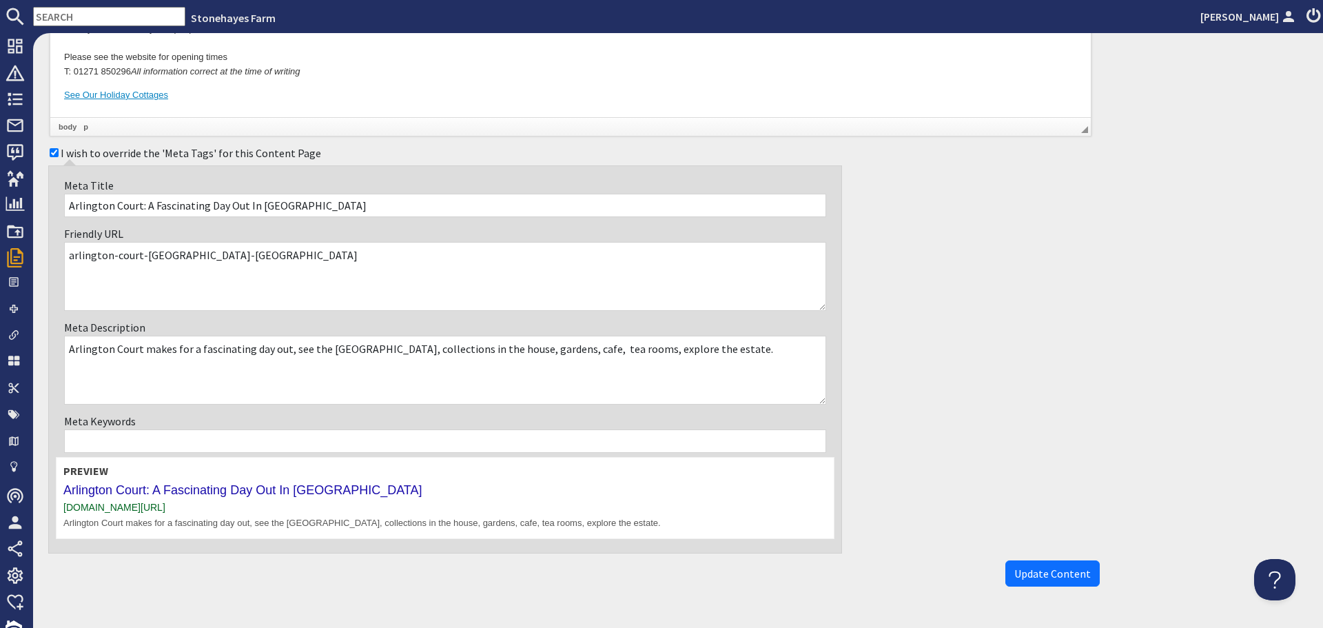
scroll to position [344, 0]
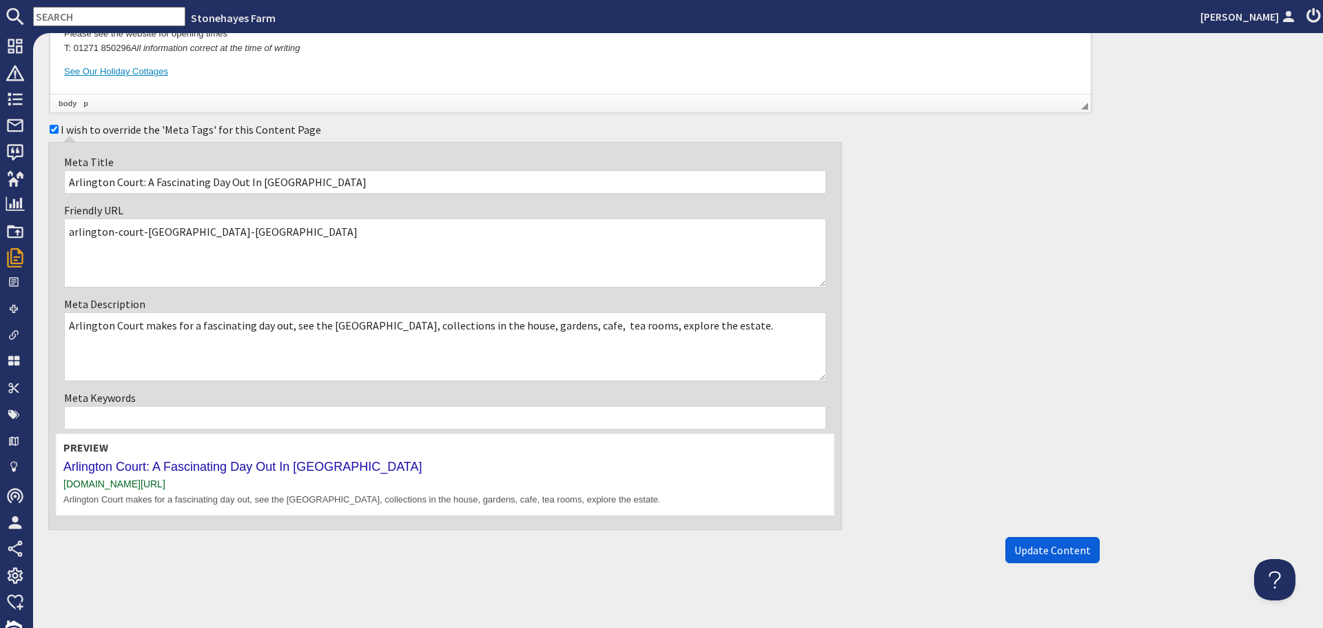
click at [1026, 548] on span "Update Content" at bounding box center [1052, 550] width 76 height 14
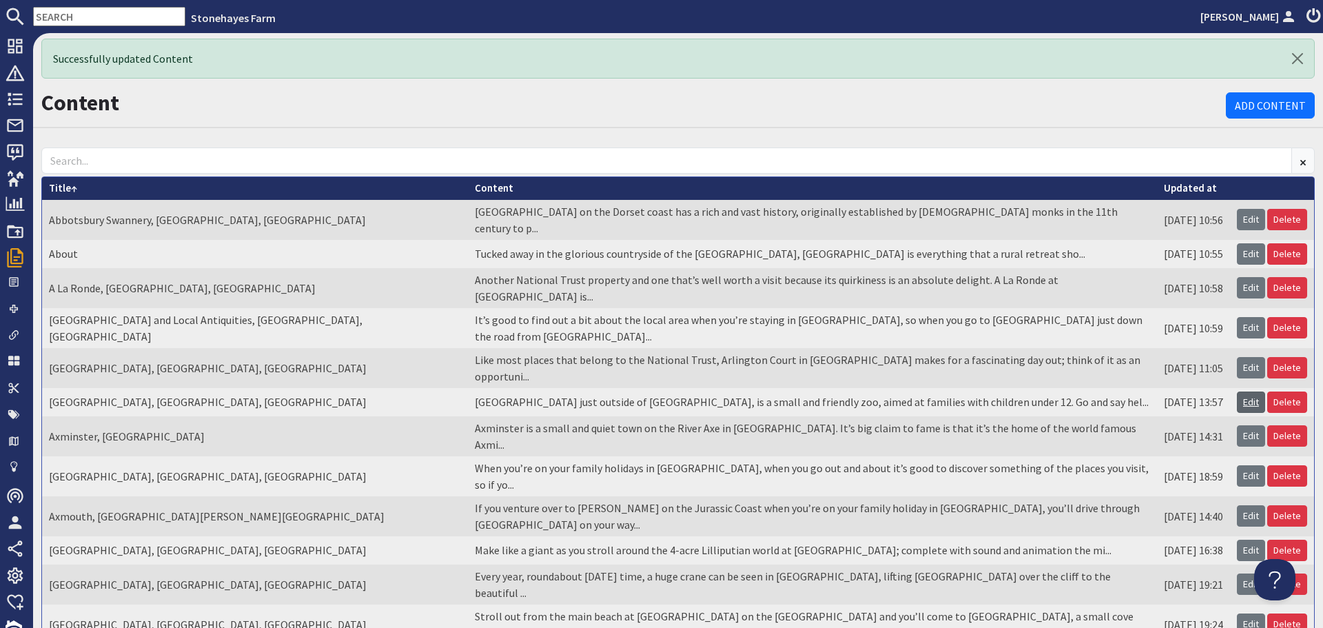
click at [1246, 391] on link "Edit" at bounding box center [1251, 401] width 28 height 21
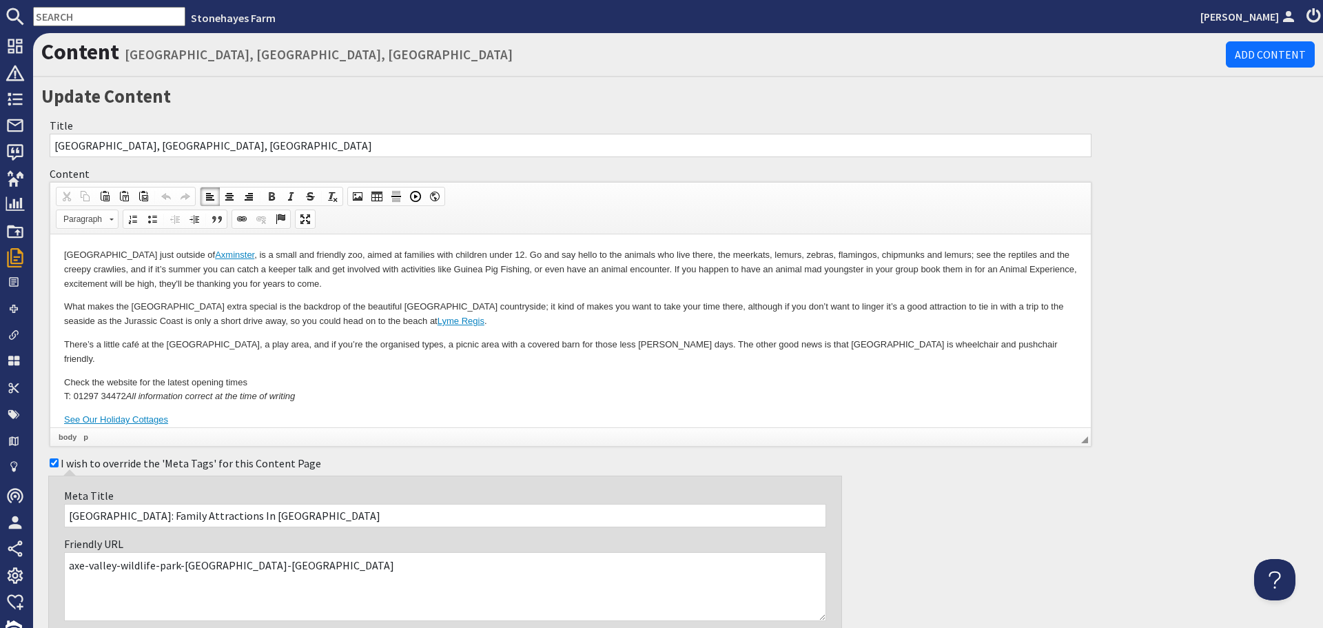
click at [811, 307] on p "What makes the Axe Valley Wildlife Park extra special is the backdrop of the be…" at bounding box center [570, 314] width 1013 height 29
click at [241, 322] on p "What makes the Axe Valley Wildlife Park extra special is the backdrop of the be…" at bounding box center [570, 314] width 1013 height 29
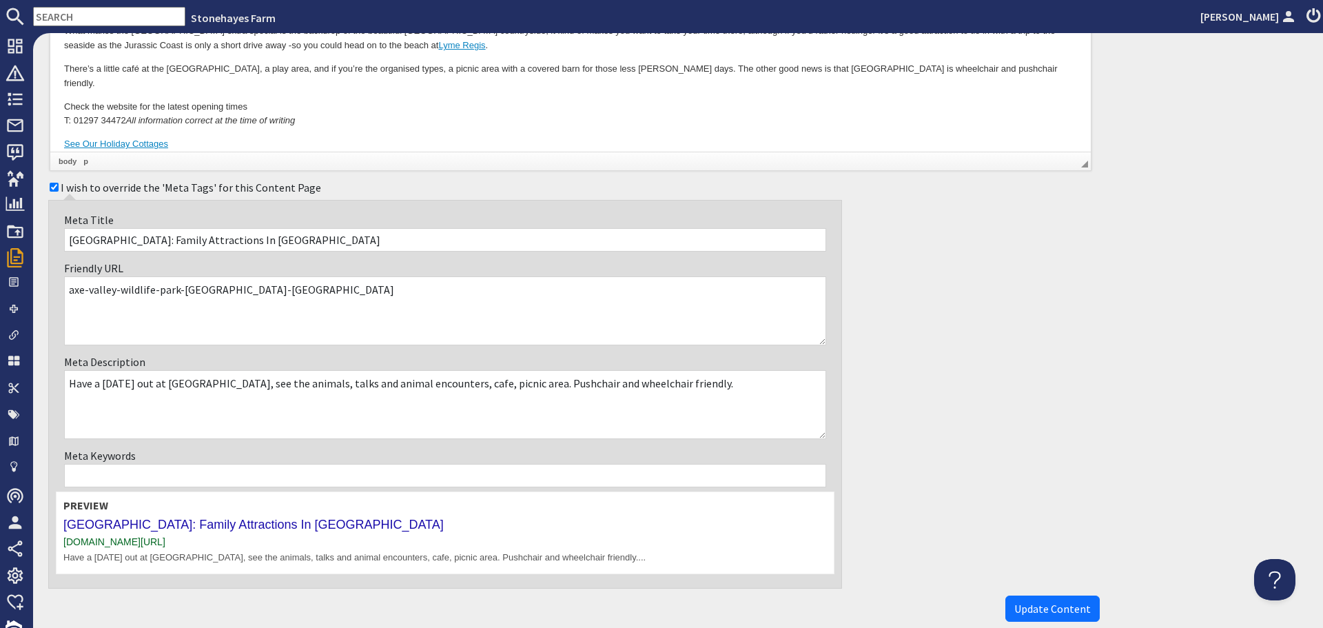
scroll to position [345, 0]
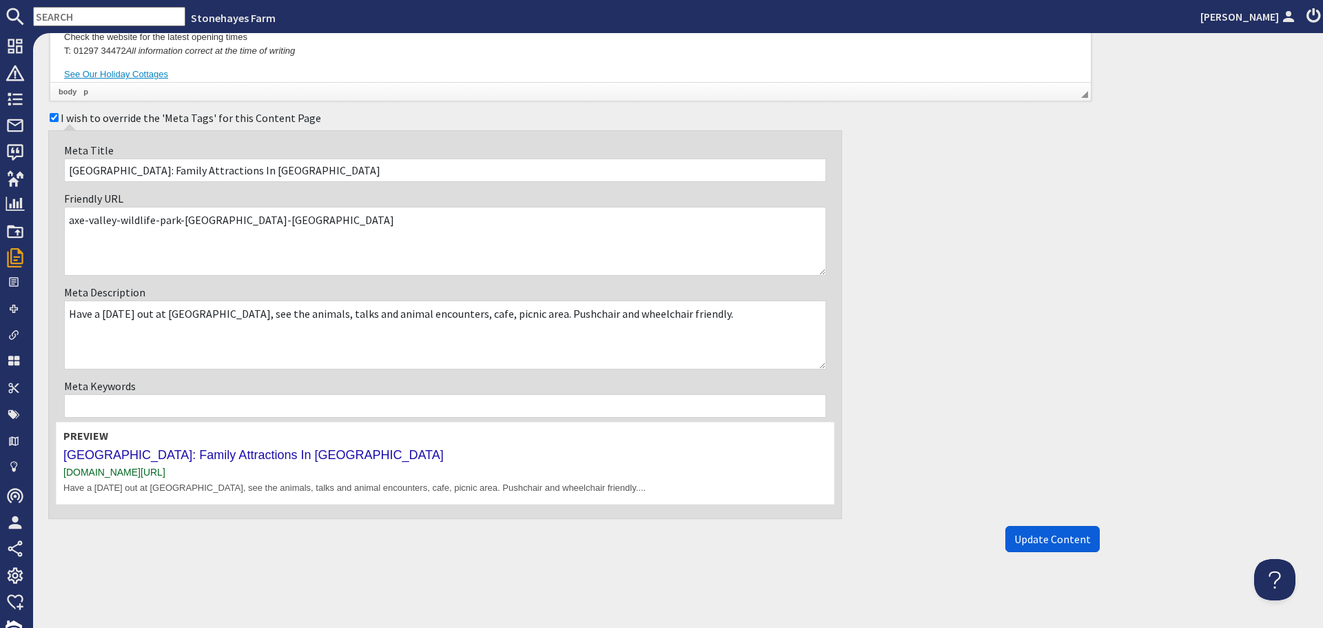
click at [1046, 540] on span "Update Content" at bounding box center [1052, 539] width 76 height 14
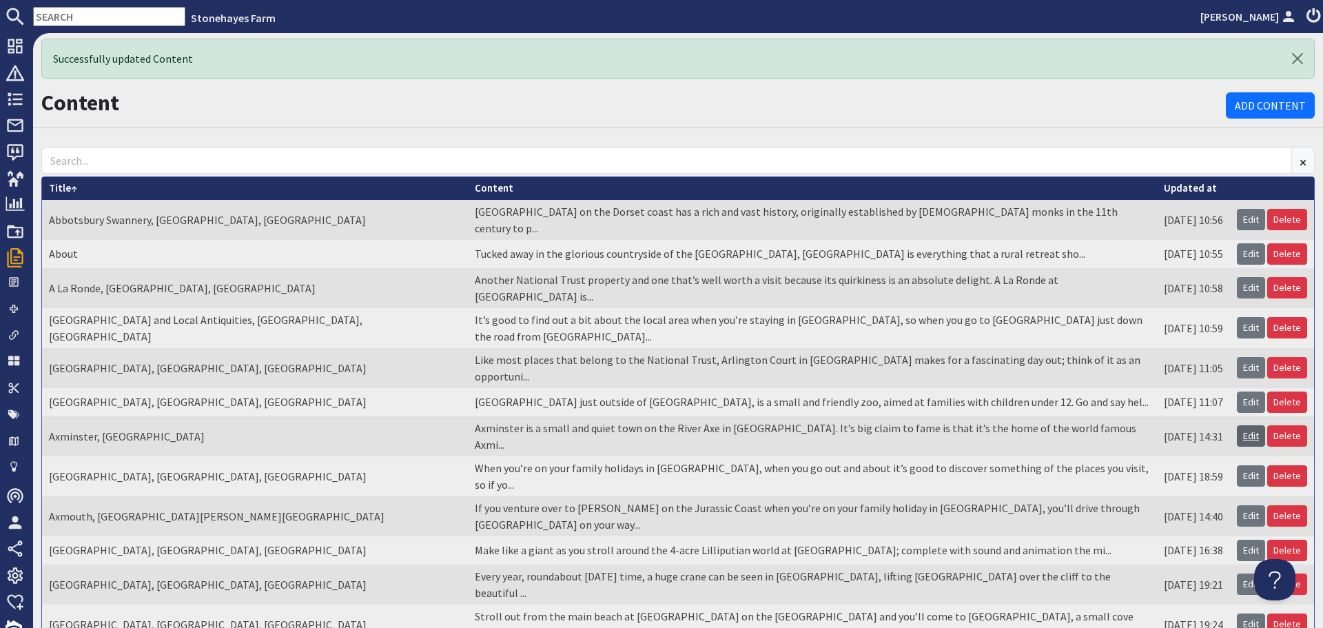
click at [1237, 425] on link "Edit" at bounding box center [1251, 435] width 28 height 21
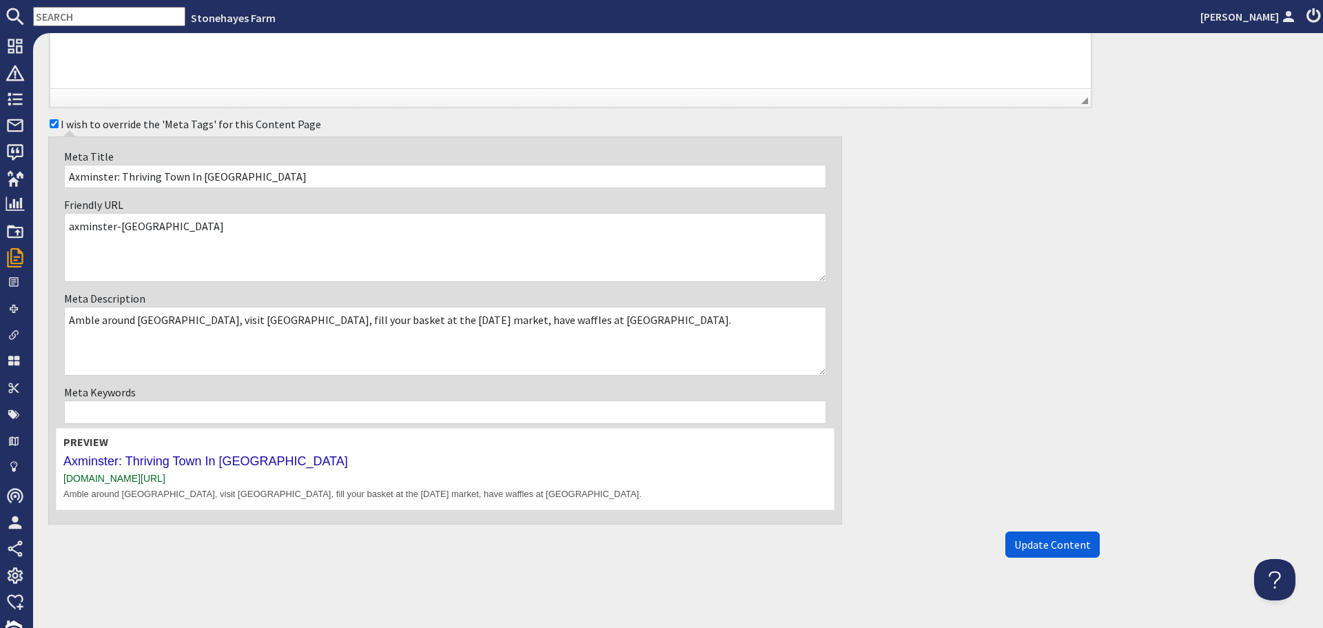
scroll to position [496, 0]
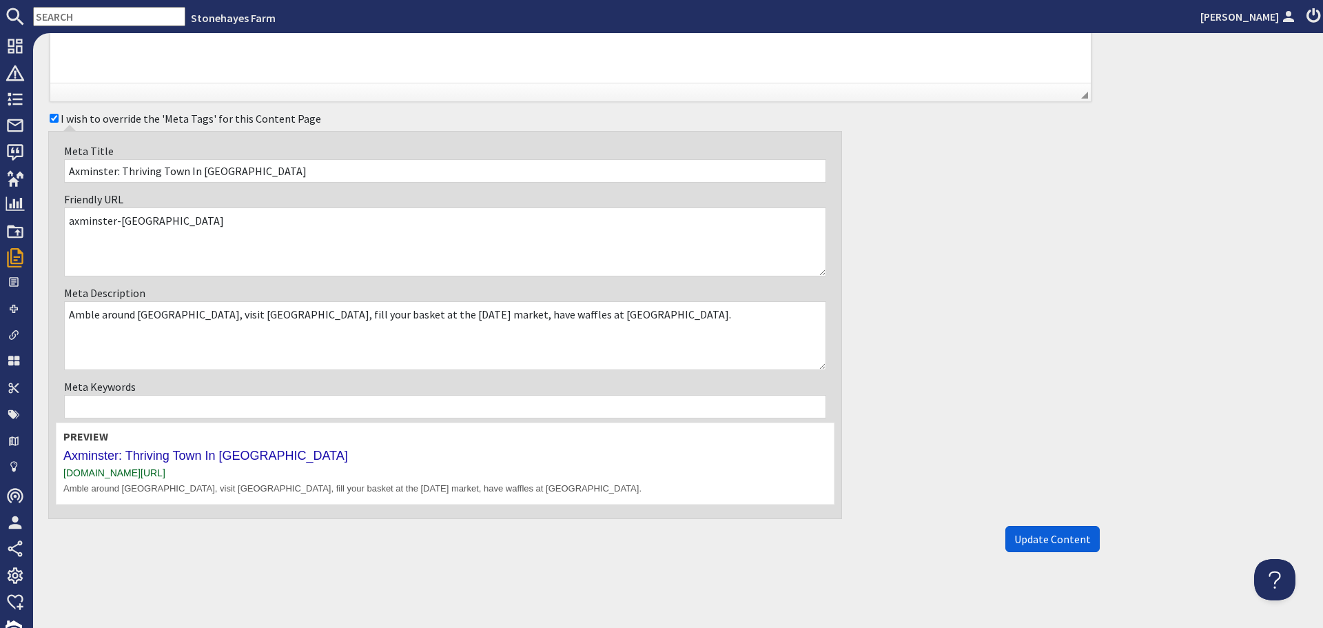
click at [1059, 544] on span "Update Content" at bounding box center [1052, 539] width 76 height 14
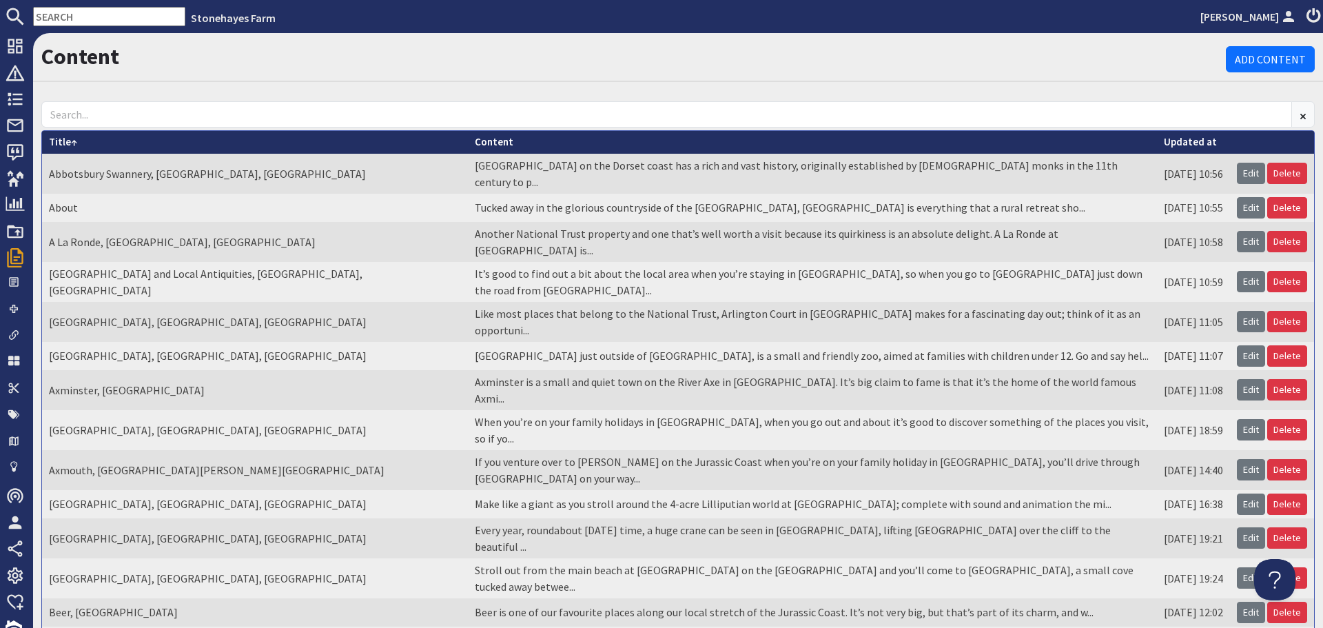
scroll to position [69, 0]
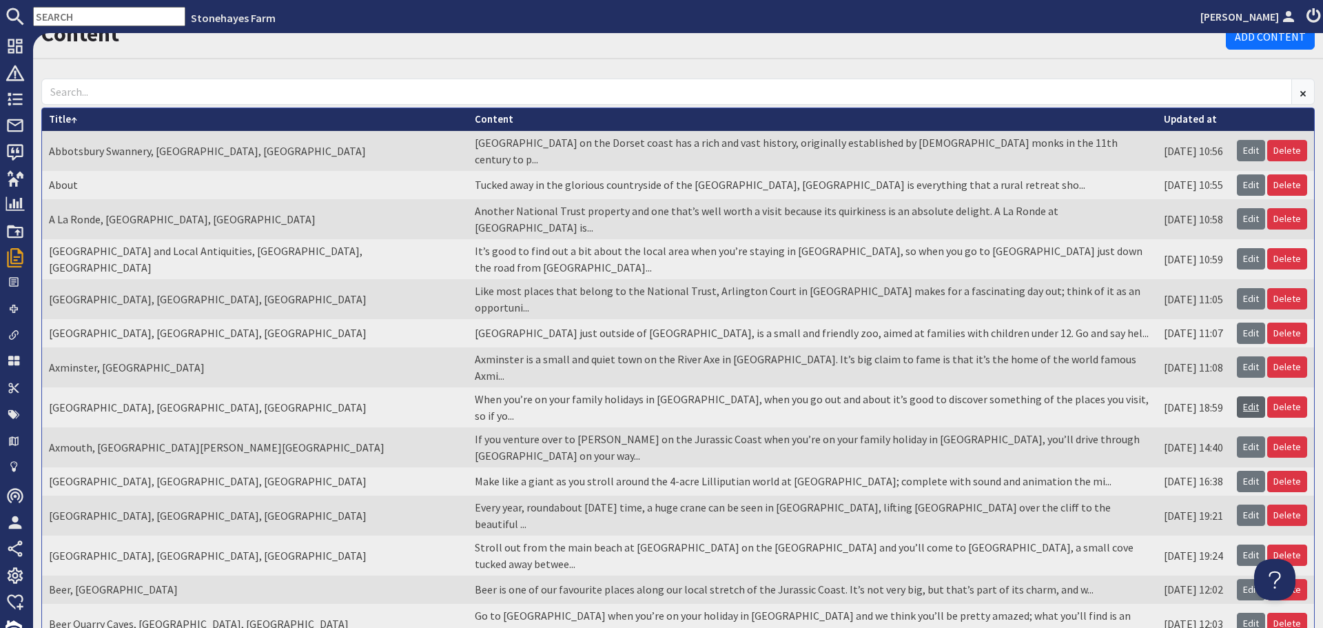
click at [1237, 396] on link "Edit" at bounding box center [1251, 406] width 28 height 21
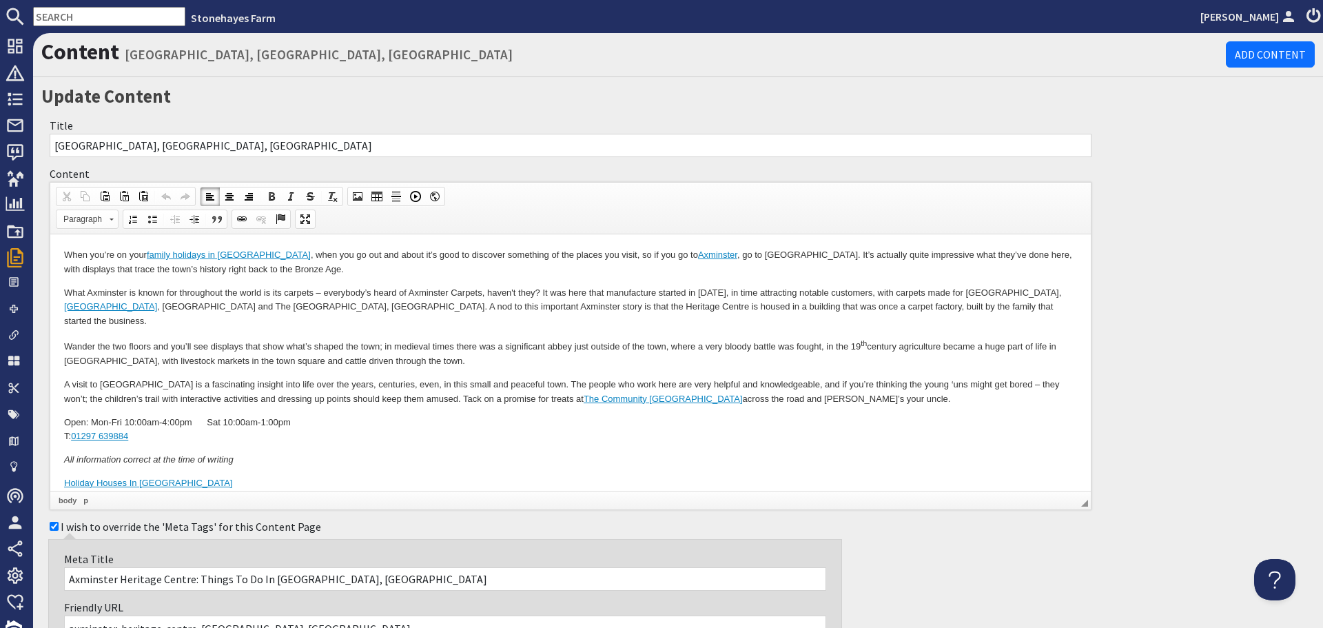
click at [391, 378] on p "A visit to Axminster Heritage Centre is a fascinating insight into life over th…" at bounding box center [570, 392] width 1013 height 29
click at [457, 378] on p "A visit to Axminster Heritage Centre is a fascinating insight into life over th…" at bounding box center [570, 392] width 1013 height 29
click at [245, 338] on p "Wander the two floors and you’ll see displays that show what’s shaped the town;…" at bounding box center [570, 353] width 1013 height 31
drag, startPoint x: 437, startPoint y: 332, endPoint x: 391, endPoint y: 332, distance: 46.2
click at [391, 338] on p "Wander the two floors and you’ll see displays of the various times and events t…" at bounding box center [570, 353] width 1013 height 31
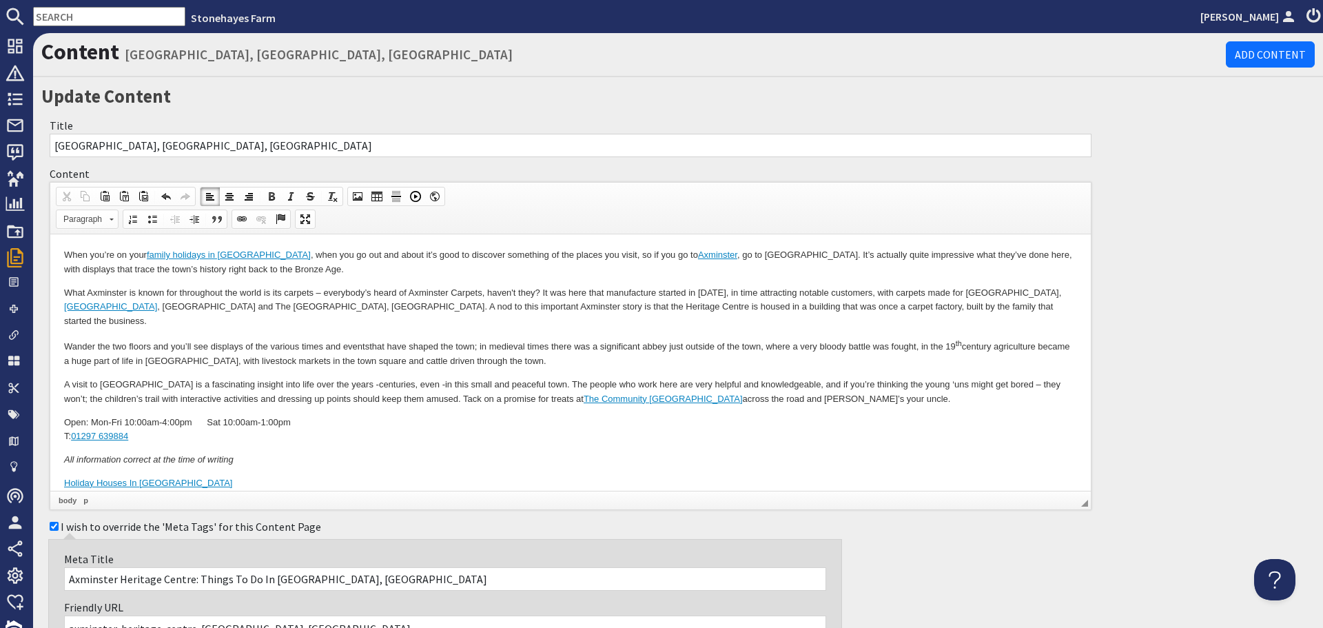
click at [481, 338] on p "Wander the two floors and you’ll see displays of the various times and events t…" at bounding box center [570, 353] width 1013 height 31
click at [1028, 338] on p "Wander the two floors and you’ll see displays of the various times and events t…" at bounding box center [570, 353] width 1013 height 31
click at [1033, 338] on p "Wander the two floors and you’ll see displays of the various times and events t…" at bounding box center [570, 353] width 1013 height 31
click at [615, 347] on p "Wander the two floors and you’ll see displays of the various times and events t…" at bounding box center [570, 353] width 1013 height 31
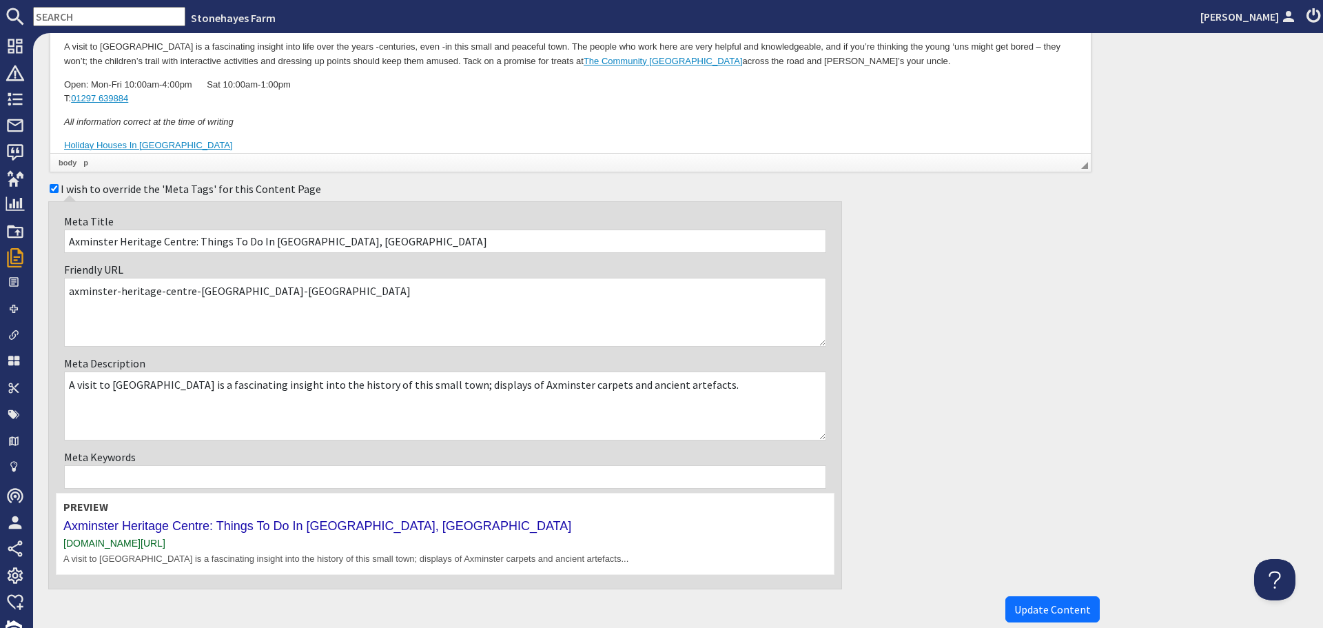
scroll to position [408, 0]
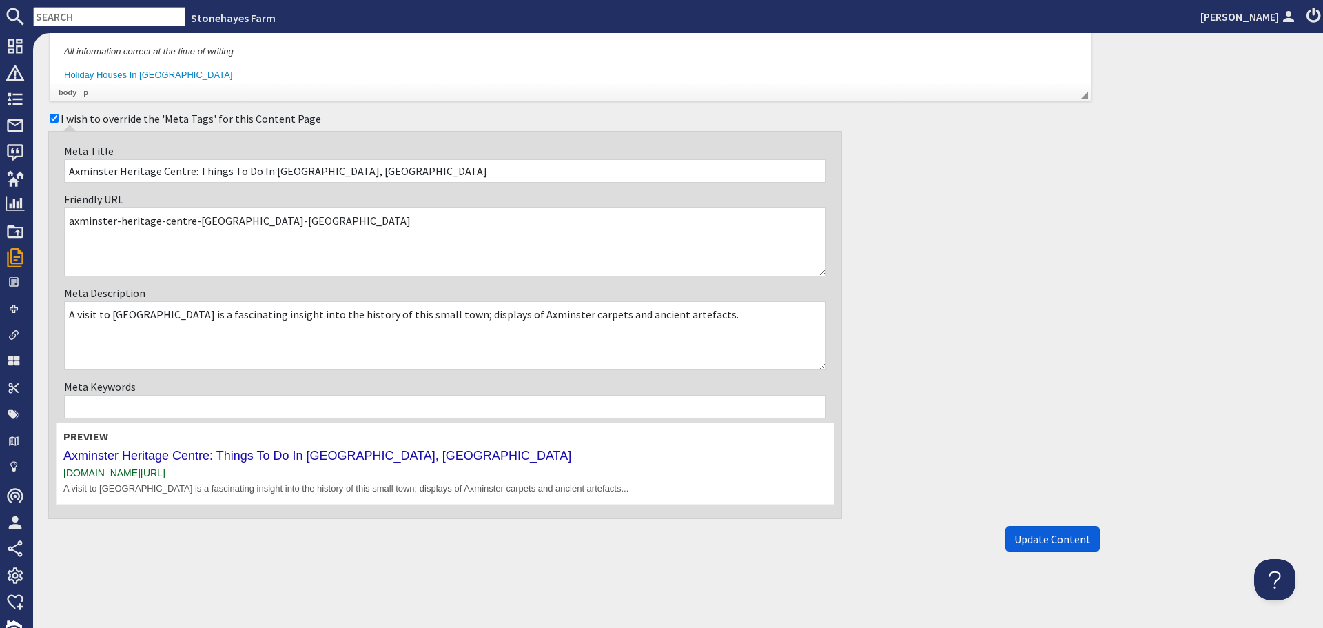
click at [1036, 541] on span "Update Content" at bounding box center [1052, 539] width 76 height 14
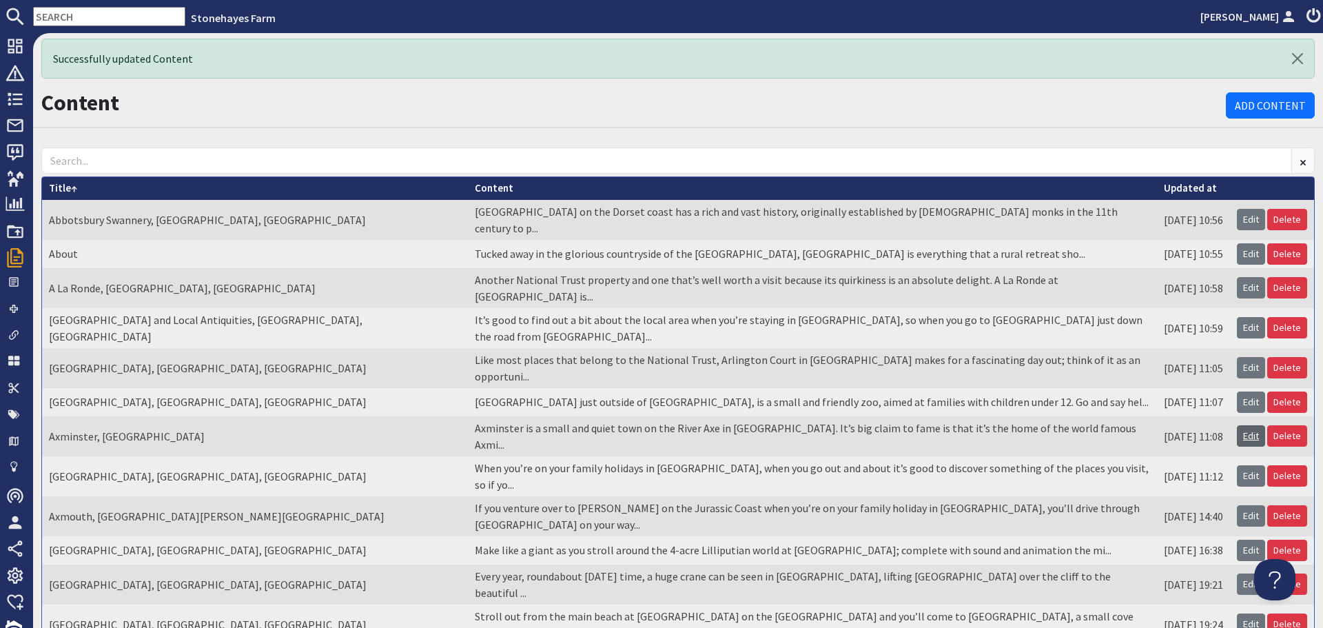
click at [1237, 425] on link "Edit" at bounding box center [1251, 435] width 28 height 21
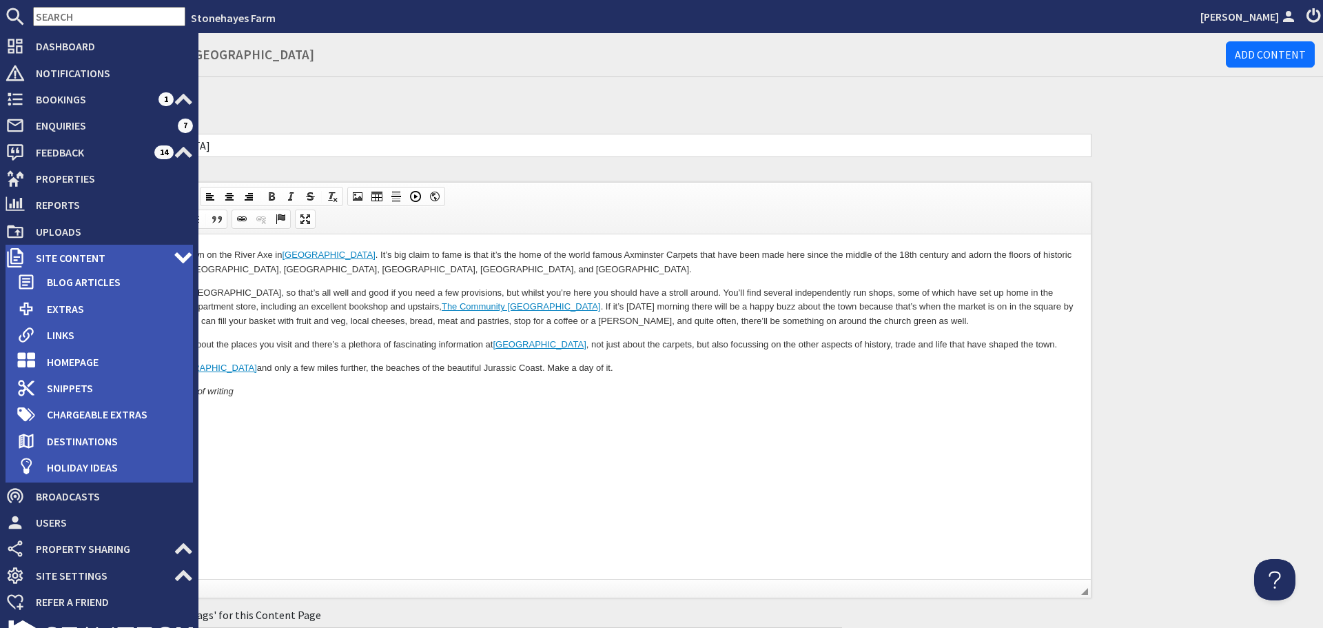
click at [82, 254] on span "Site Content" at bounding box center [99, 258] width 149 height 22
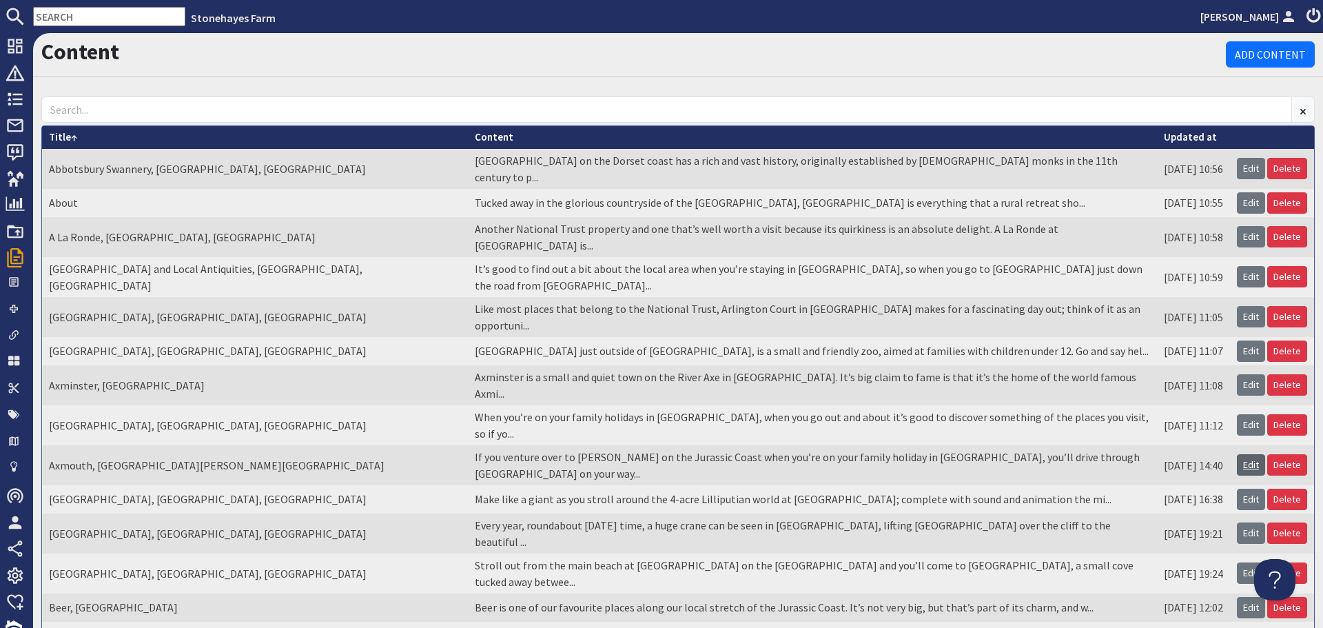
click at [1247, 454] on link "Edit" at bounding box center [1251, 464] width 28 height 21
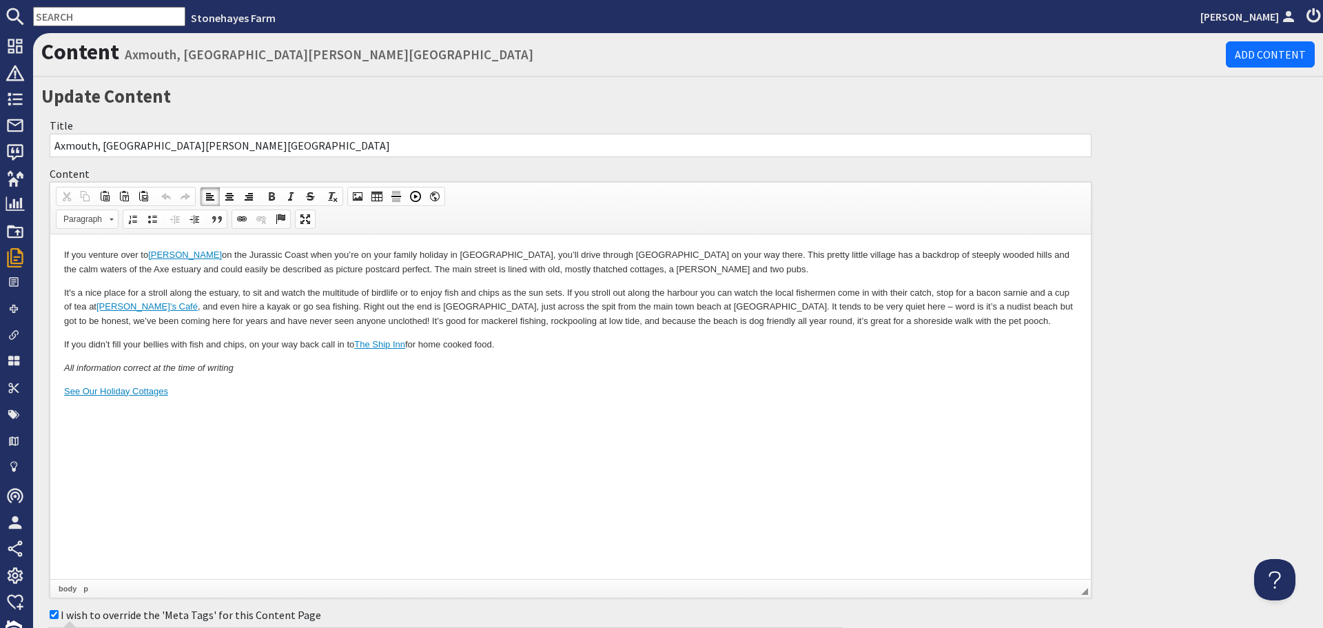
click at [1042, 255] on p "If you venture over to Seaton on the Jurassic Coast when you’re on your family …" at bounding box center [570, 262] width 1013 height 29
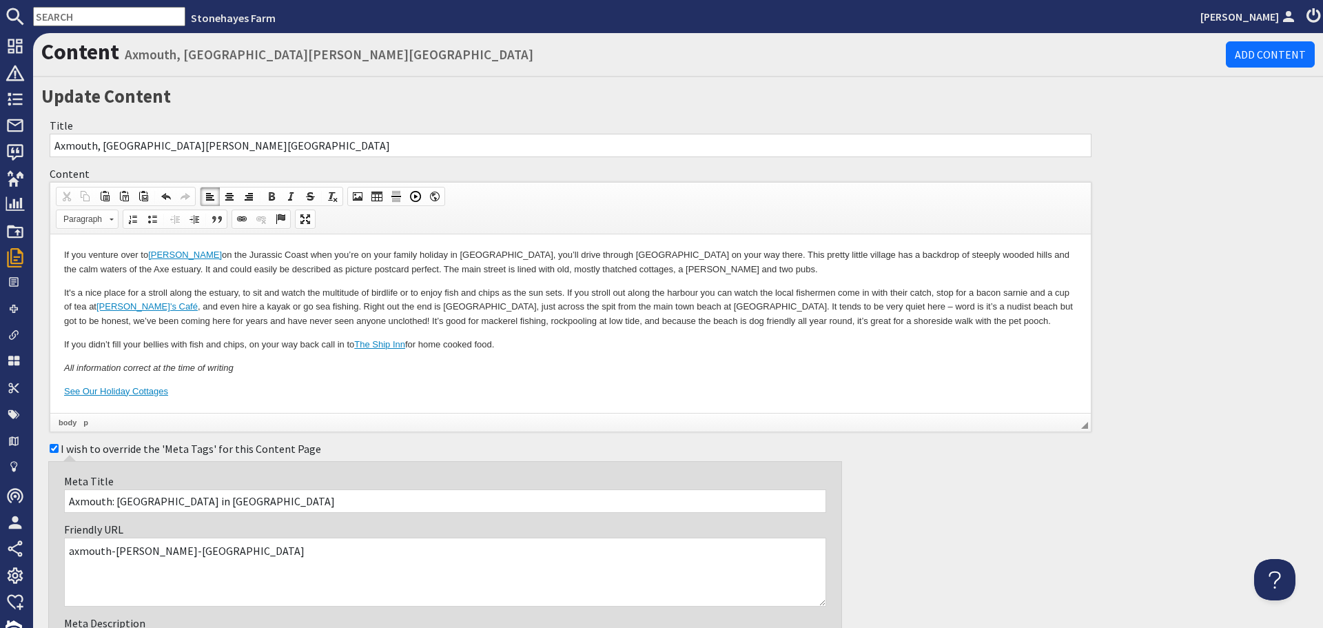
click at [82, 270] on p "If you venture over to Seaton on the Jurassic Coast when you’re on your family …" at bounding box center [570, 262] width 1013 height 29
click at [283, 267] on p "If you venture over to Seaton on the Jurassic Coast when you’re on your family …" at bounding box center [570, 262] width 1013 height 29
click at [964, 307] on p "It's a nice place for a stroll along the estuary, to sit and watch the multitud…" at bounding box center [570, 307] width 1013 height 43
click at [931, 290] on p "It's a nice place for a stroll along the estuary, to sit and watch the multitud…" at bounding box center [570, 307] width 1013 height 43
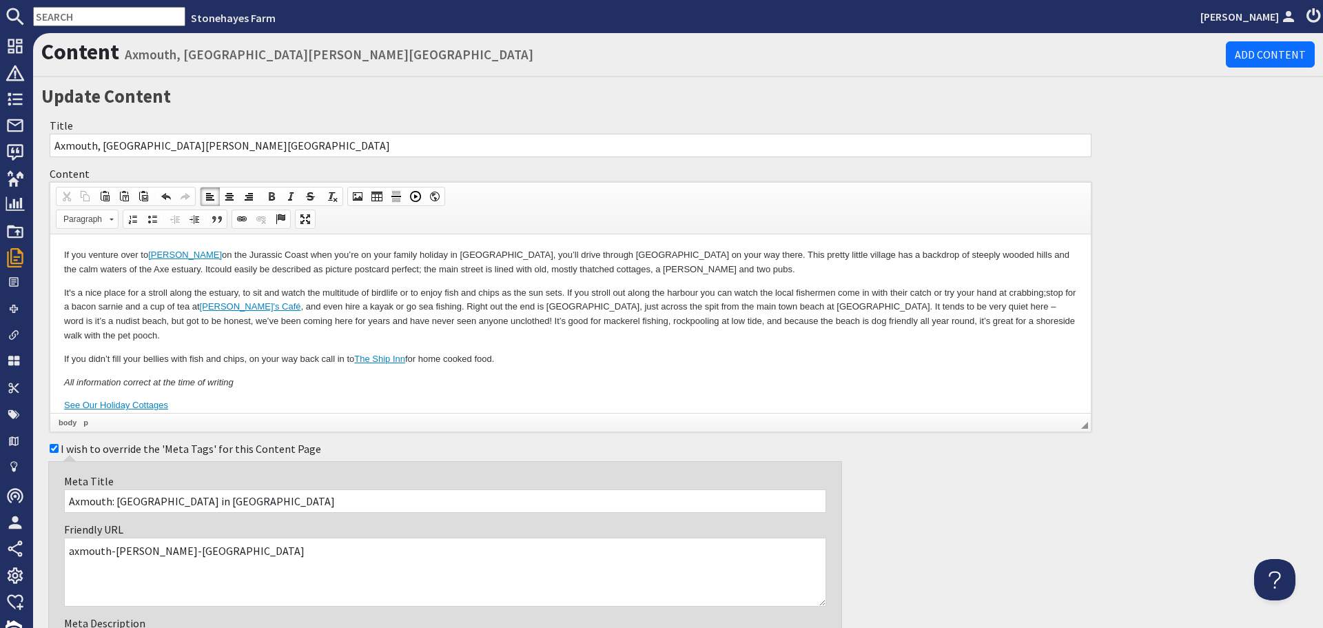
click at [304, 304] on p "It's a nice place for a stroll along the estuary, to sit and watch the multitud…" at bounding box center [570, 314] width 1013 height 57
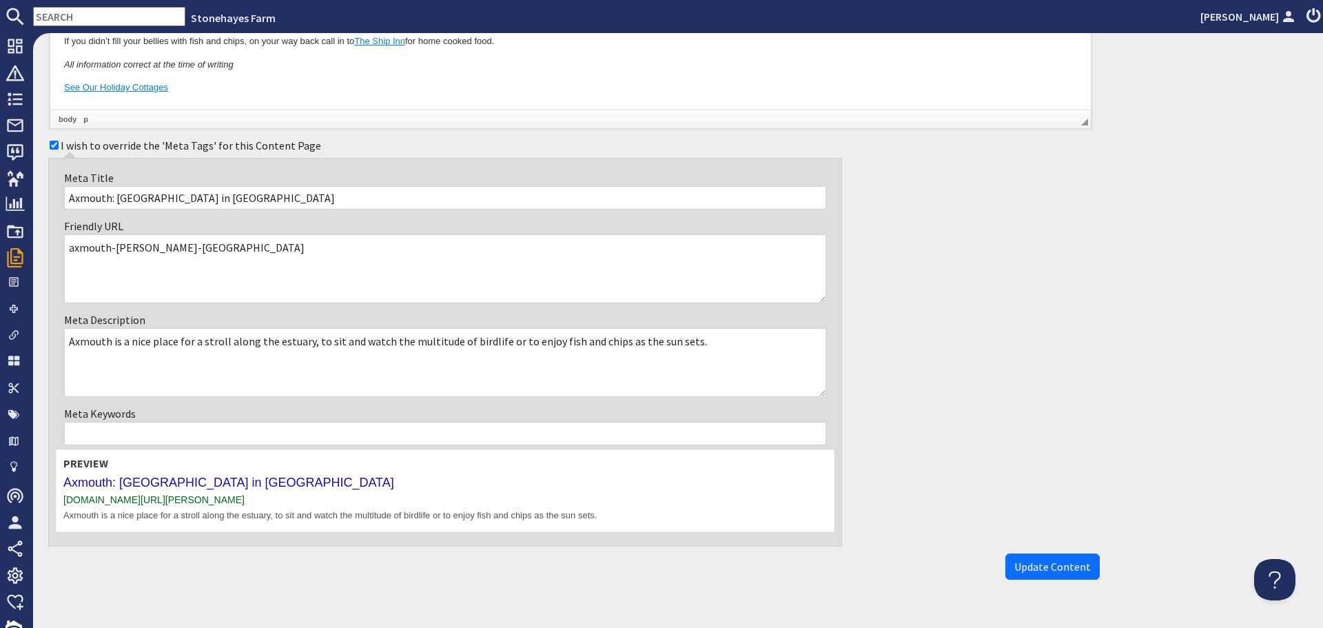
scroll to position [345, 0]
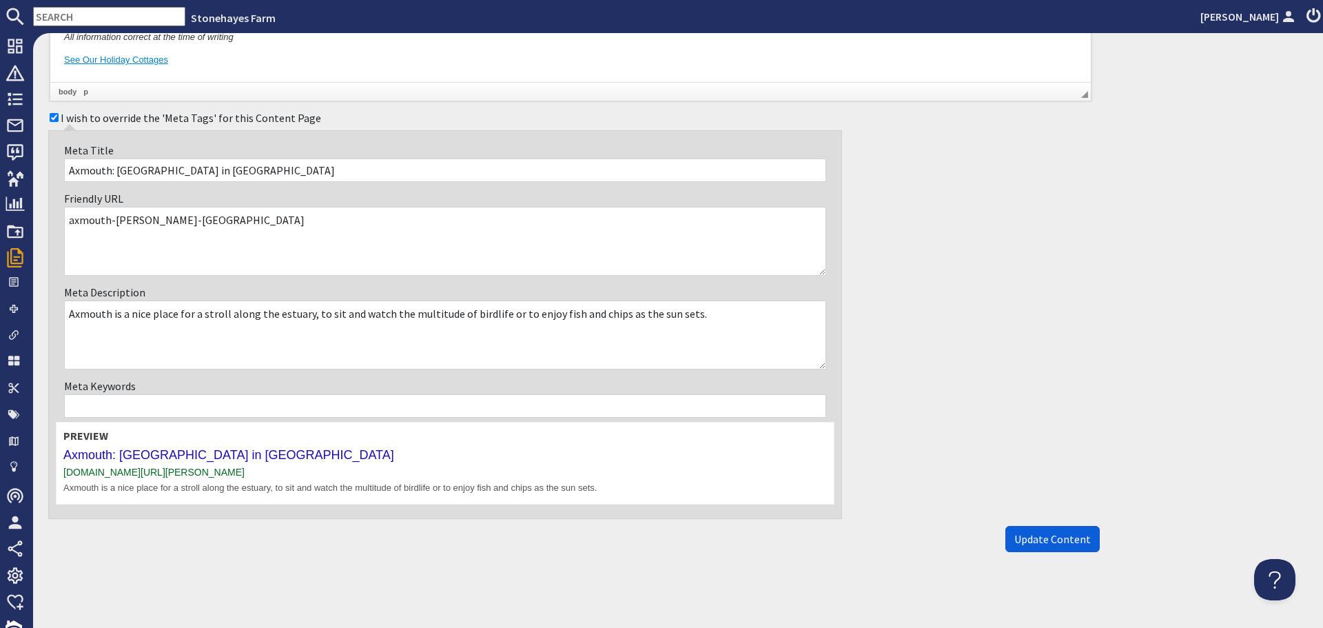
click at [1033, 536] on span "Update Content" at bounding box center [1052, 539] width 76 height 14
